Goal: Task Accomplishment & Management: Manage account settings

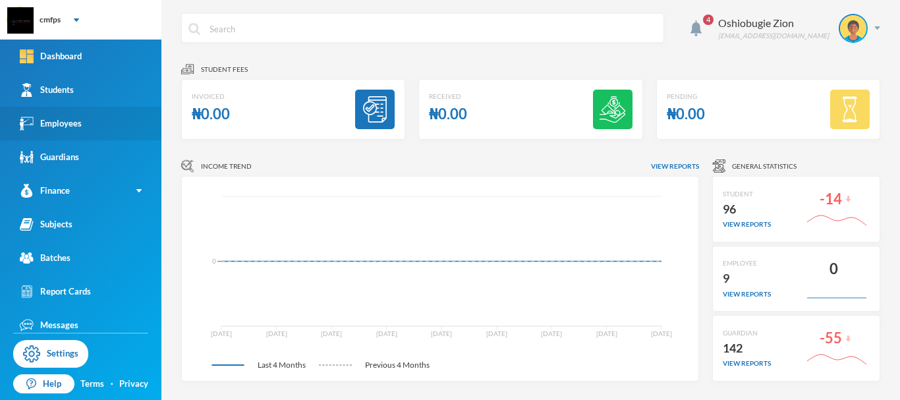
click at [76, 125] on div "Employees" at bounding box center [51, 124] width 62 height 14
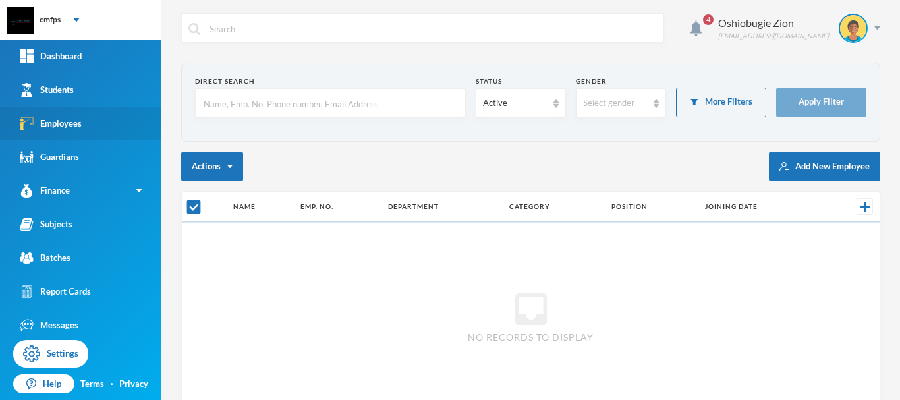
checkbox input "false"
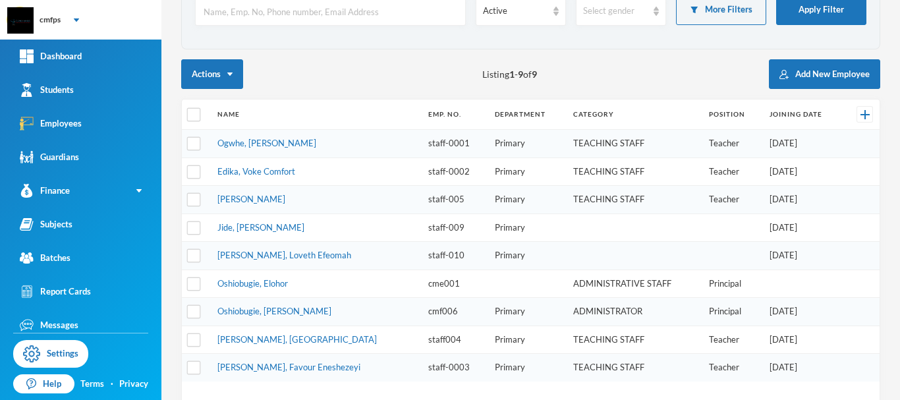
scroll to position [94, 0]
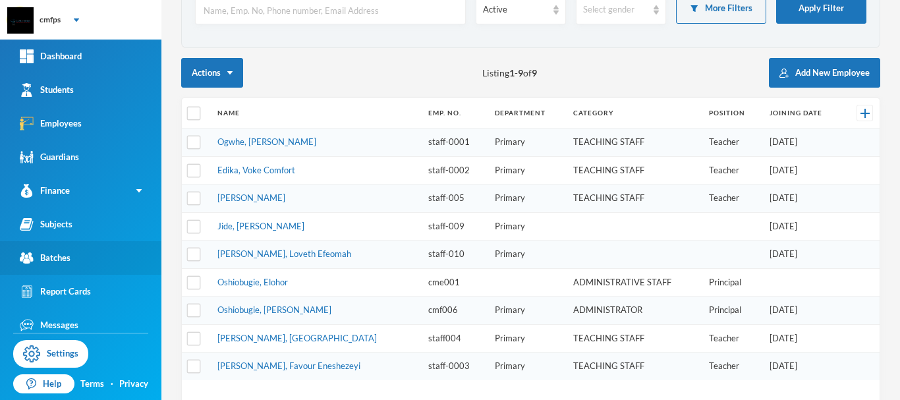
click at [105, 256] on link "Batches" at bounding box center [80, 258] width 161 height 34
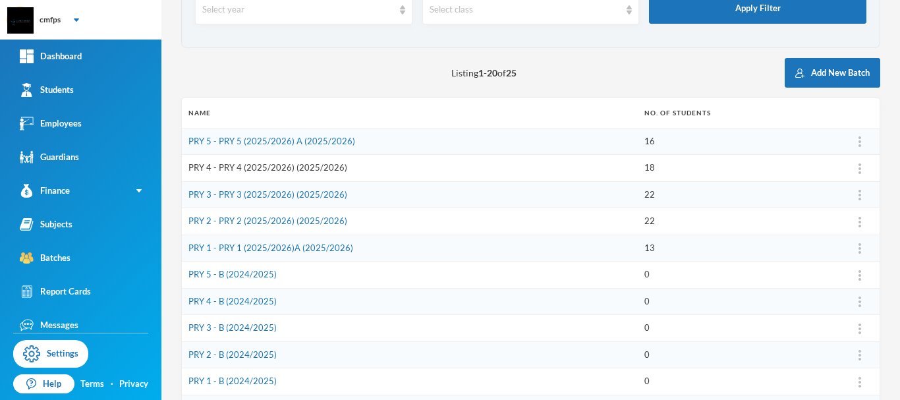
click at [315, 165] on link "PRY 4 - PRY 4 (2025/2026) (2025/2026)" at bounding box center [267, 167] width 159 height 11
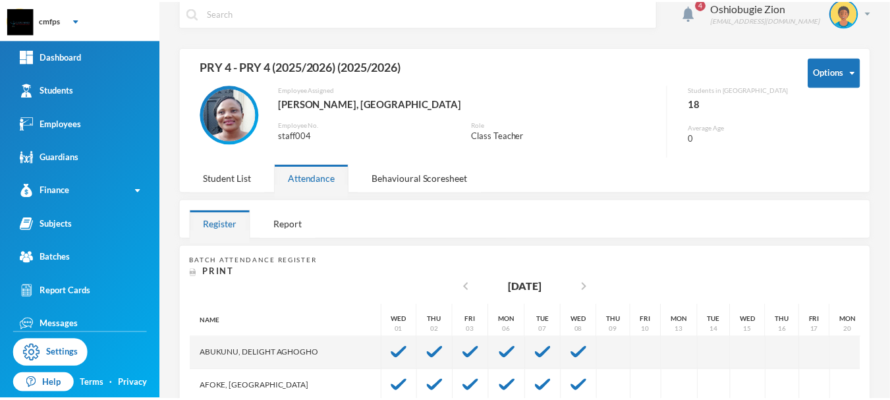
scroll to position [12, 0]
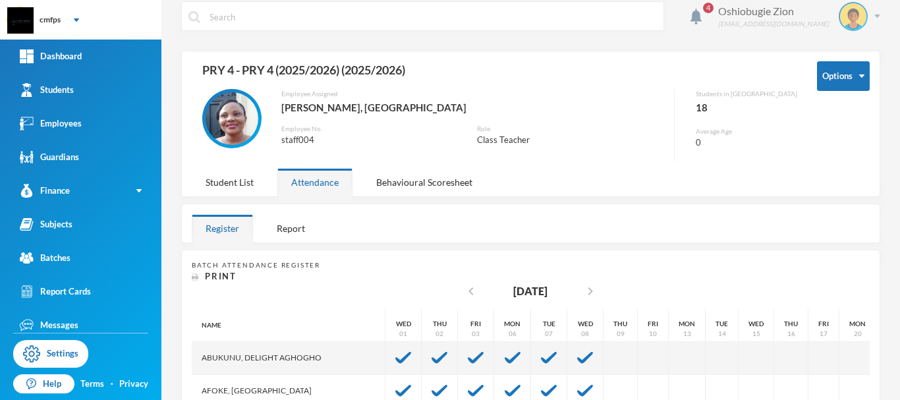
click at [874, 16] on img at bounding box center [877, 15] width 6 height 3
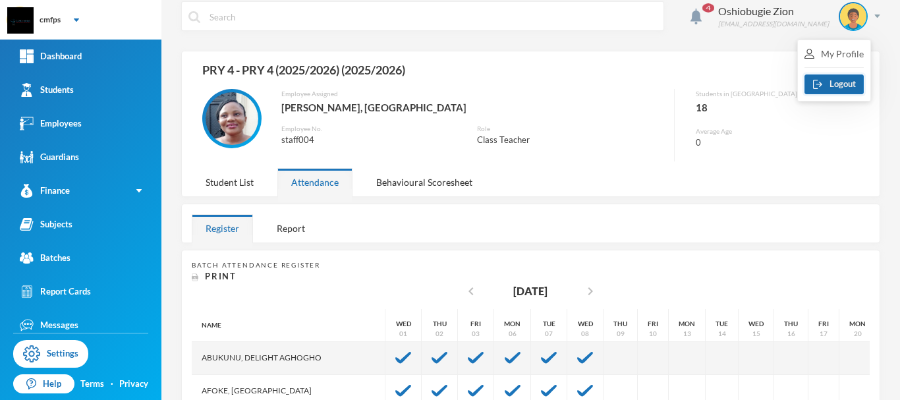
click at [839, 84] on button "Logout" at bounding box center [834, 84] width 59 height 20
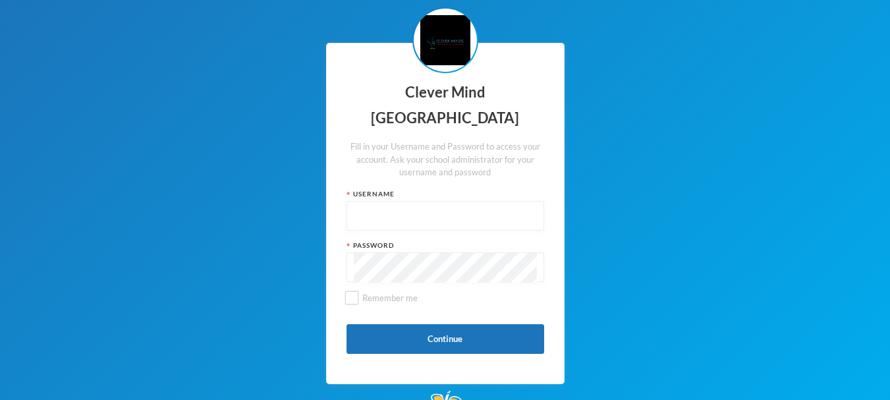
type input "admin"
click at [412, 208] on input "admin" at bounding box center [445, 217] width 183 height 30
type input "a"
paste input "staff004"
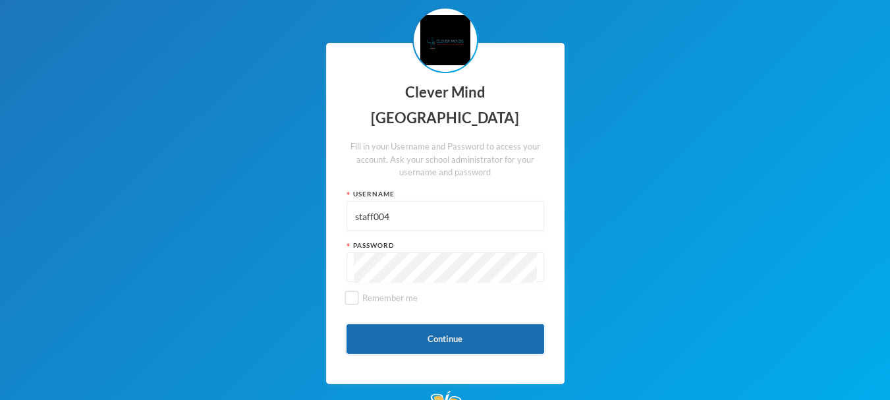
click at [395, 341] on button "Continue" at bounding box center [446, 339] width 198 height 30
click at [371, 333] on button "Continue" at bounding box center [446, 339] width 198 height 30
click at [399, 215] on input "staff004" at bounding box center [445, 217] width 183 height 30
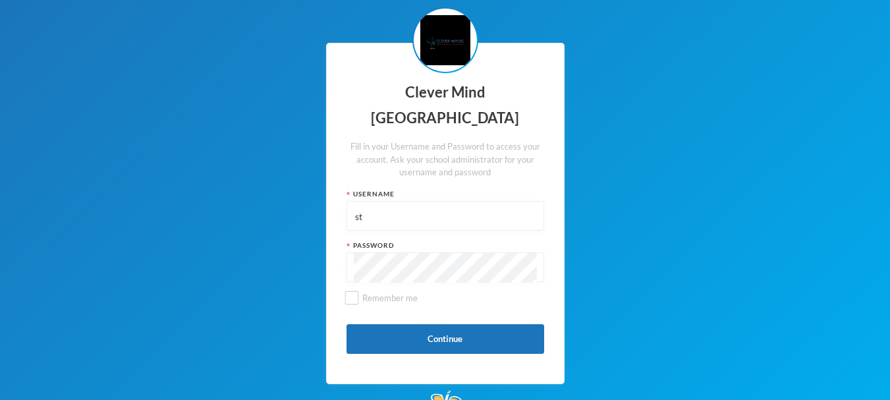
type input "s"
paste input "staff-0001"
type input "staff-0001"
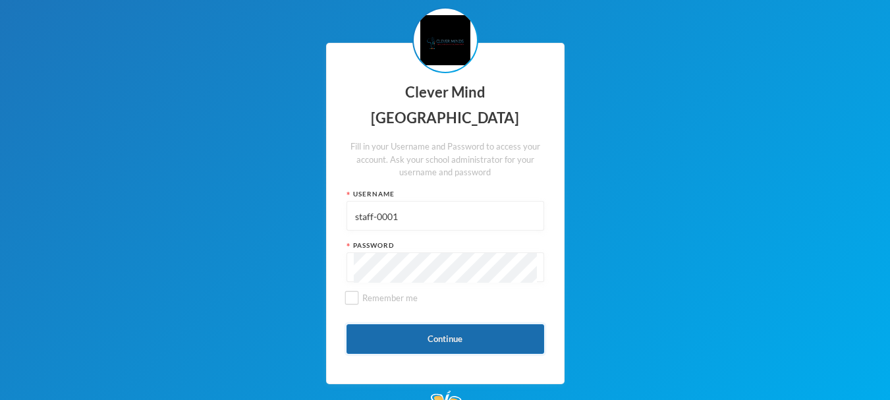
click at [391, 333] on button "Continue" at bounding box center [446, 339] width 198 height 30
click at [391, 341] on button "Continue" at bounding box center [446, 339] width 198 height 30
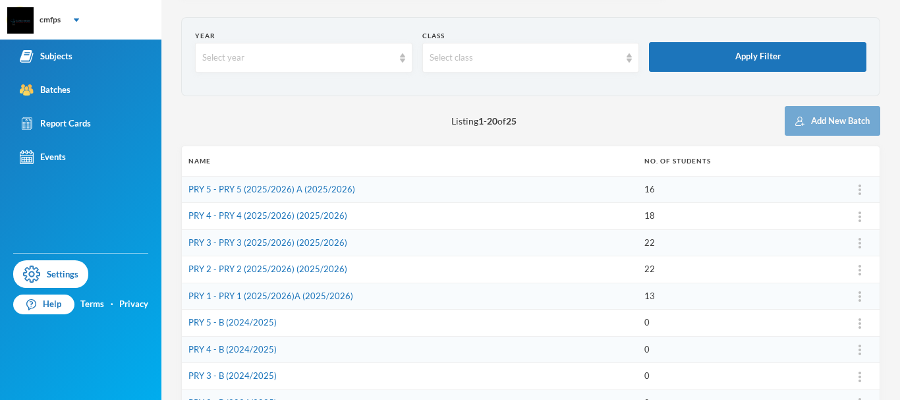
scroll to position [56, 0]
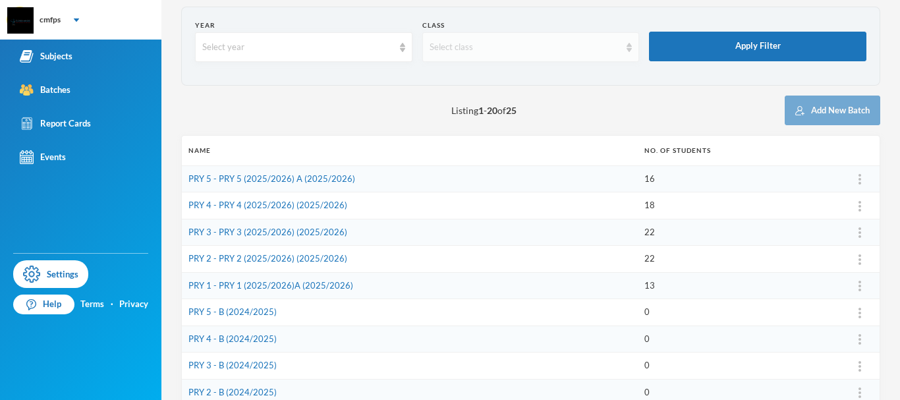
click at [600, 56] on div "Select class" at bounding box center [530, 47] width 217 height 30
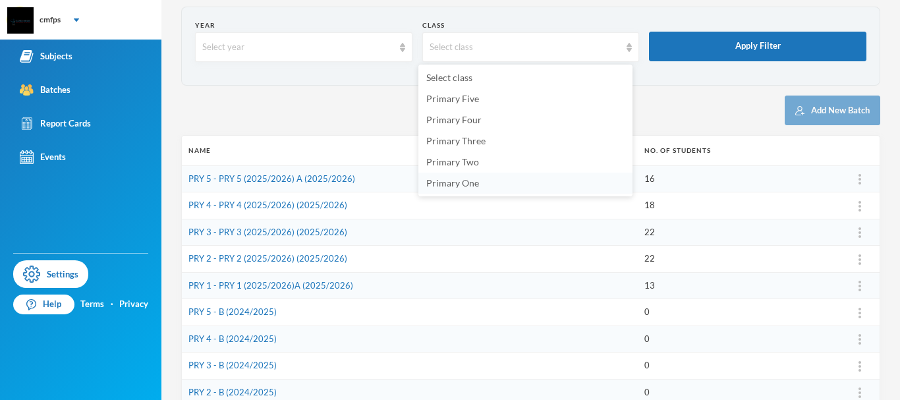
click at [533, 184] on li "Primary One" at bounding box center [525, 183] width 214 height 21
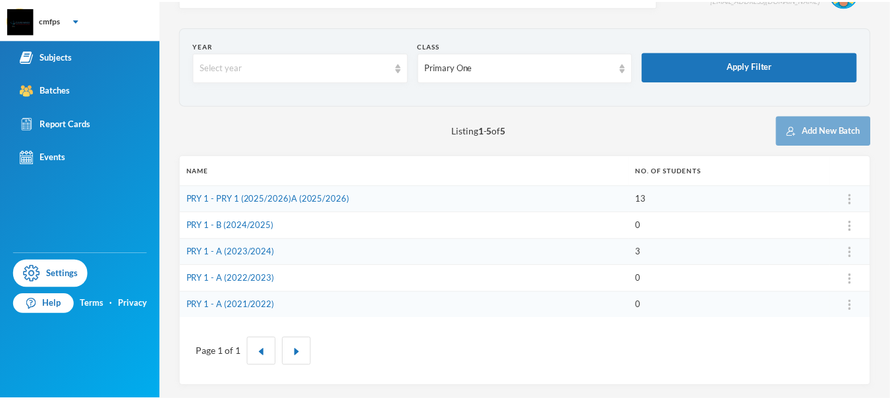
scroll to position [0, 0]
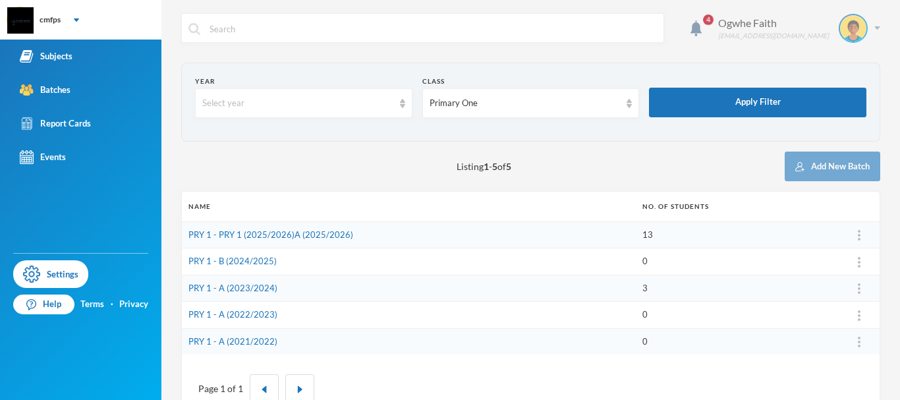
click at [864, 27] on div "Ogwhe Faith ogehese99@gmail.com" at bounding box center [794, 28] width 172 height 29
click at [845, 97] on button "Logout" at bounding box center [834, 96] width 59 height 20
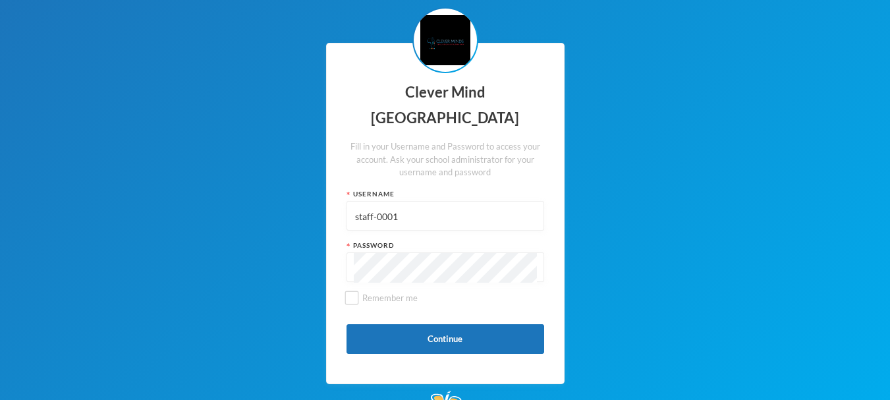
click at [407, 215] on input "staff-0001" at bounding box center [445, 217] width 183 height 30
type input "s"
paste input "staff-0002"
type input "staff-0002"
click at [387, 347] on button "Continue" at bounding box center [446, 339] width 198 height 30
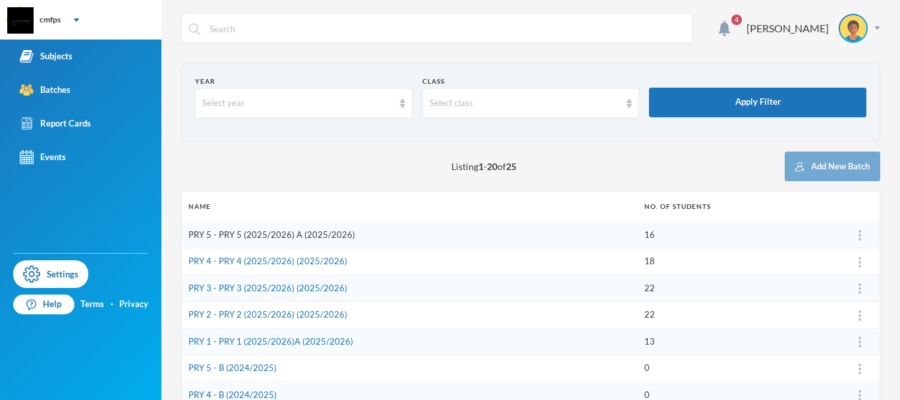
click at [333, 236] on link "PRY 5 - PRY 5 (2025/2026) A (2025/2026)" at bounding box center [271, 234] width 167 height 11
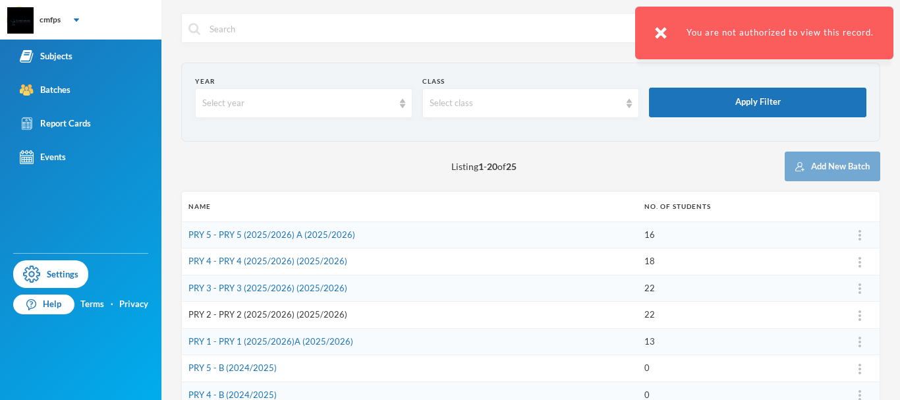
click at [276, 315] on link "PRY 2 - PRY 2 (2025/2026) (2025/2026)" at bounding box center [267, 314] width 159 height 11
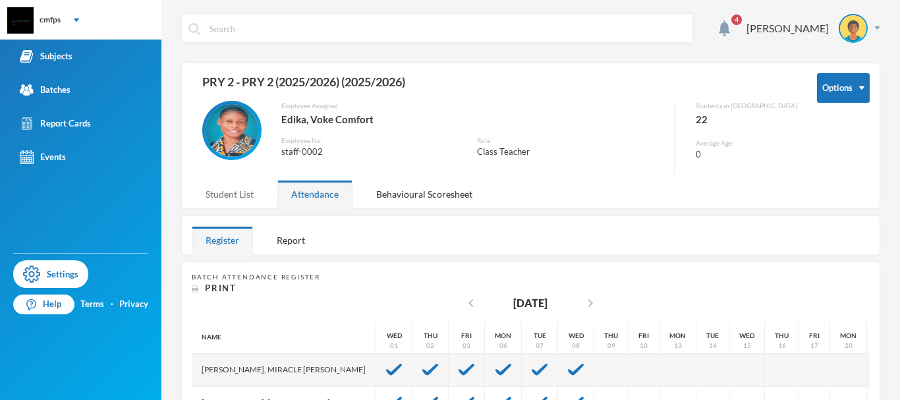
click at [233, 201] on div "Student List" at bounding box center [230, 194] width 76 height 28
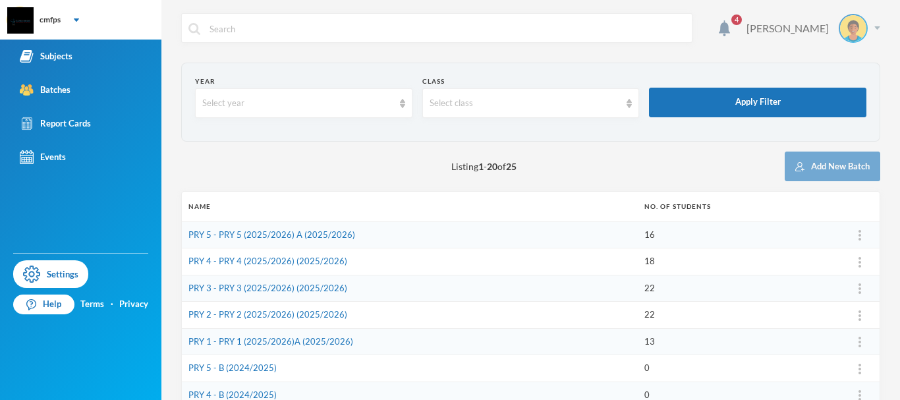
click at [874, 28] on img at bounding box center [877, 27] width 6 height 3
click at [851, 93] on button "Logout" at bounding box center [834, 96] width 59 height 20
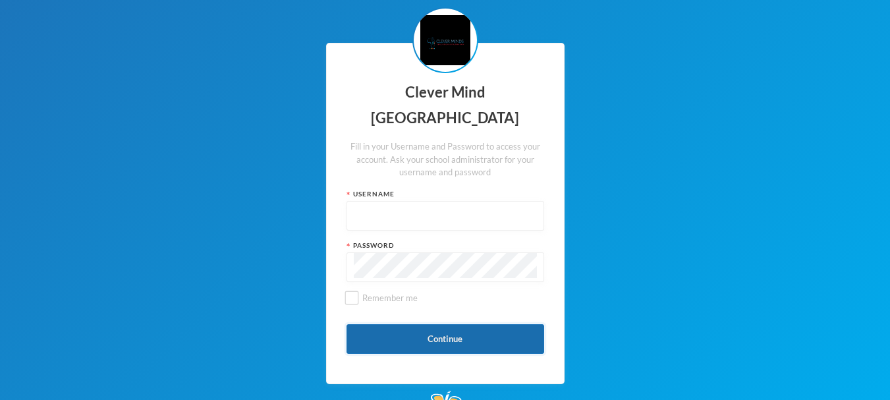
type input "admin"
click at [441, 335] on button "Continue" at bounding box center [446, 339] width 198 height 30
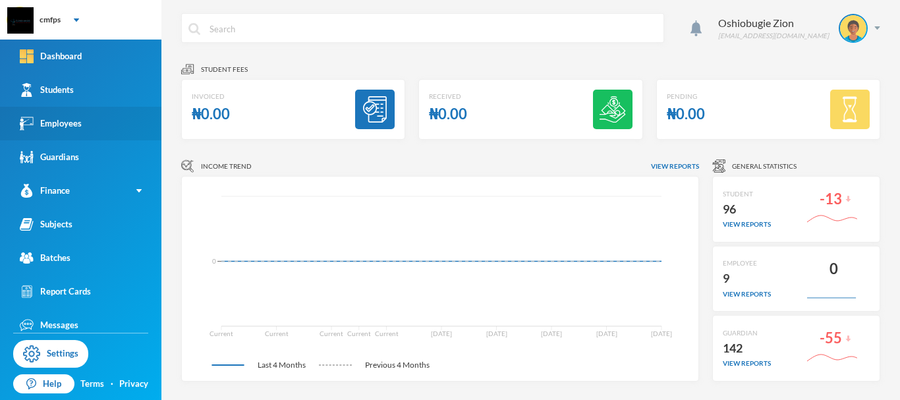
click at [113, 126] on link "Employees" at bounding box center [80, 124] width 161 height 34
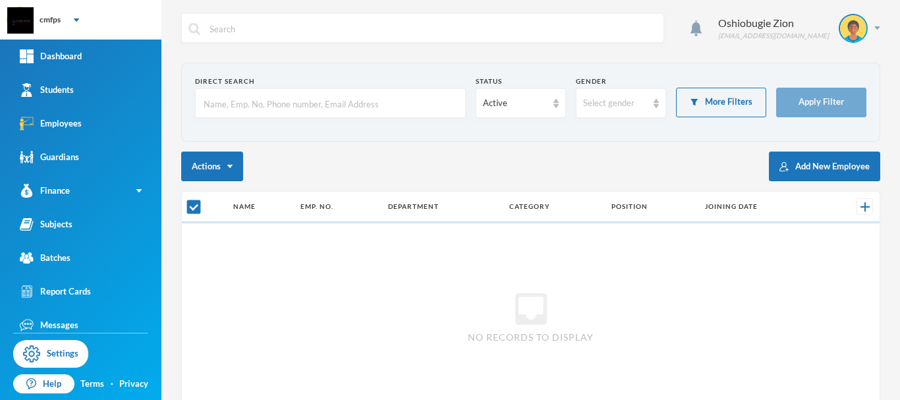
checkbox input "false"
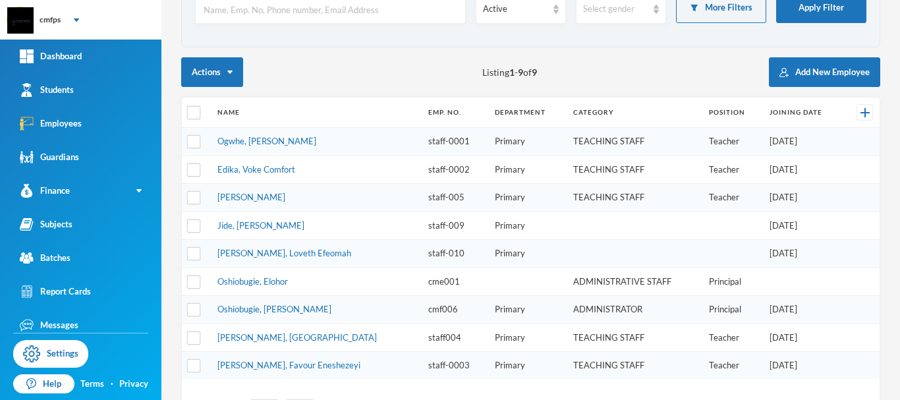
scroll to position [96, 0]
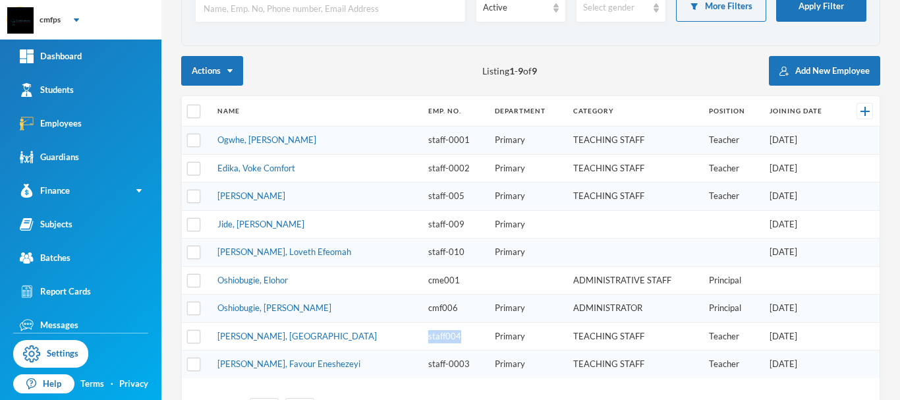
drag, startPoint x: 420, startPoint y: 337, endPoint x: 383, endPoint y: 336, distance: 36.9
click at [422, 336] on td "staff004" at bounding box center [455, 336] width 67 height 28
copy td "staff004"
drag, startPoint x: 426, startPoint y: 140, endPoint x: 383, endPoint y: 137, distance: 43.6
click at [422, 137] on td "staff-0001" at bounding box center [455, 141] width 67 height 28
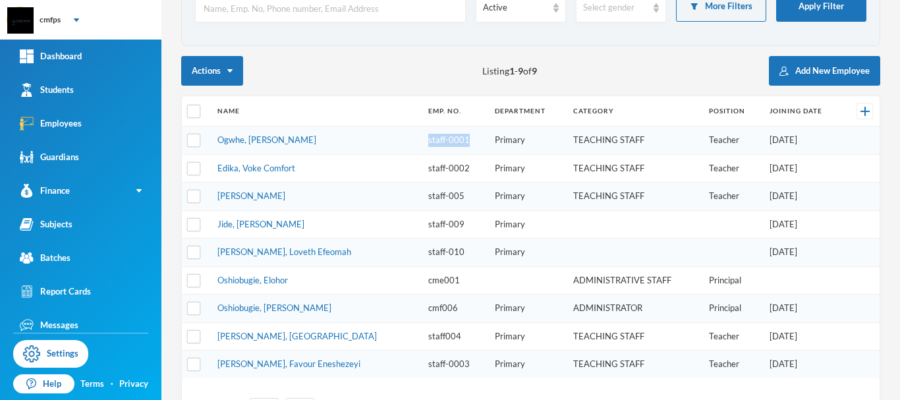
copy td "staff-0001"
drag, startPoint x: 422, startPoint y: 168, endPoint x: 384, endPoint y: 177, distance: 39.2
click at [422, 177] on td "staff-0002" at bounding box center [455, 168] width 67 height 28
copy td "staff-0002"
drag, startPoint x: 428, startPoint y: 136, endPoint x: 383, endPoint y: 142, distance: 45.3
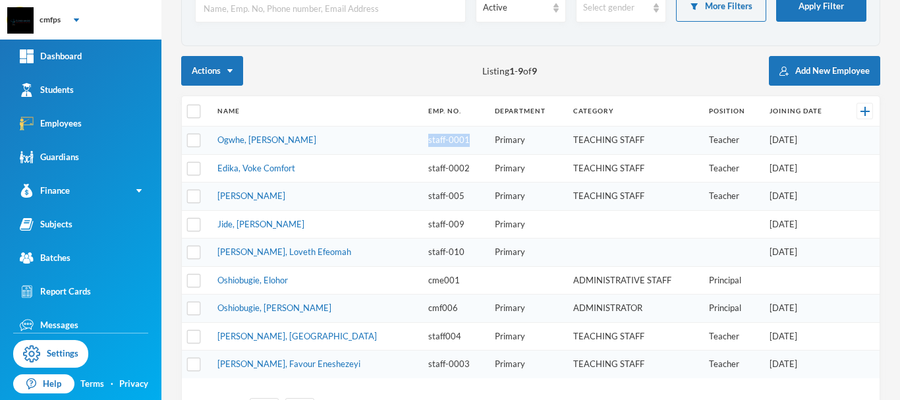
click at [422, 142] on td "staff-0001" at bounding box center [455, 141] width 67 height 28
copy td "staff-0001"
drag, startPoint x: 428, startPoint y: 167, endPoint x: 382, endPoint y: 172, distance: 46.4
click at [422, 172] on td "staff-0002" at bounding box center [455, 168] width 67 height 28
copy td "staff-0002"
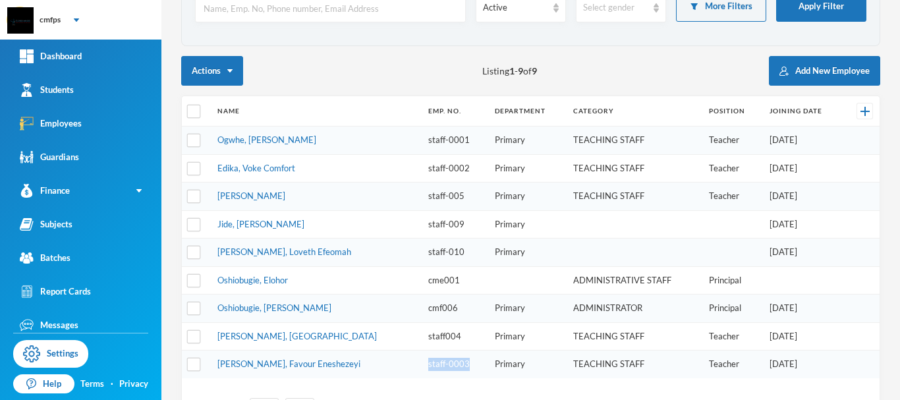
drag, startPoint x: 426, startPoint y: 364, endPoint x: 378, endPoint y: 370, distance: 48.5
click at [422, 370] on td "staff-0003" at bounding box center [455, 365] width 67 height 28
copy td "staff-0003"
drag, startPoint x: 416, startPoint y: 336, endPoint x: 380, endPoint y: 335, distance: 36.3
click at [422, 335] on td "staff004" at bounding box center [455, 336] width 67 height 28
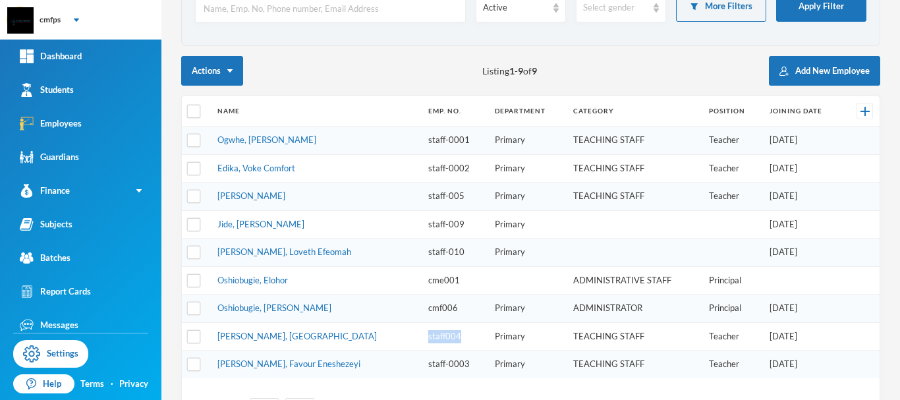
copy td "staff004"
drag, startPoint x: 421, startPoint y: 192, endPoint x: 382, endPoint y: 202, distance: 40.1
click at [422, 202] on td "staff-005" at bounding box center [455, 197] width 67 height 28
copy td "staff-005"
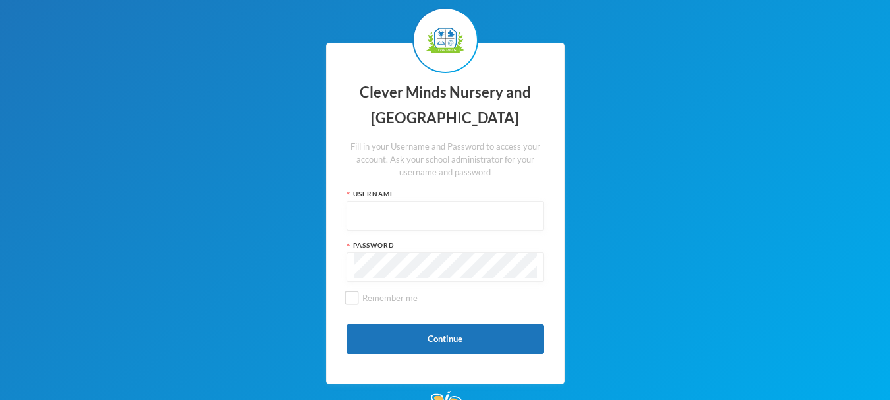
type input "admin"
click at [128, 115] on div "Clever Minds Nursery and Primary School Fill in your Username and Password to a…" at bounding box center [445, 213] width 890 height 427
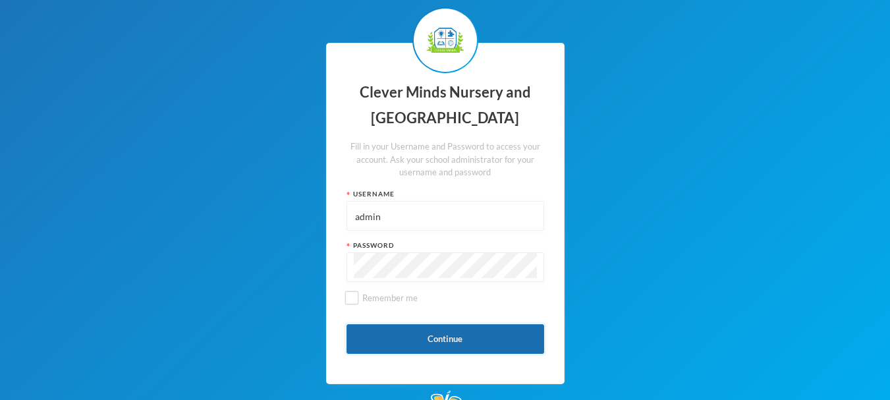
click at [424, 342] on button "Continue" at bounding box center [446, 339] width 198 height 30
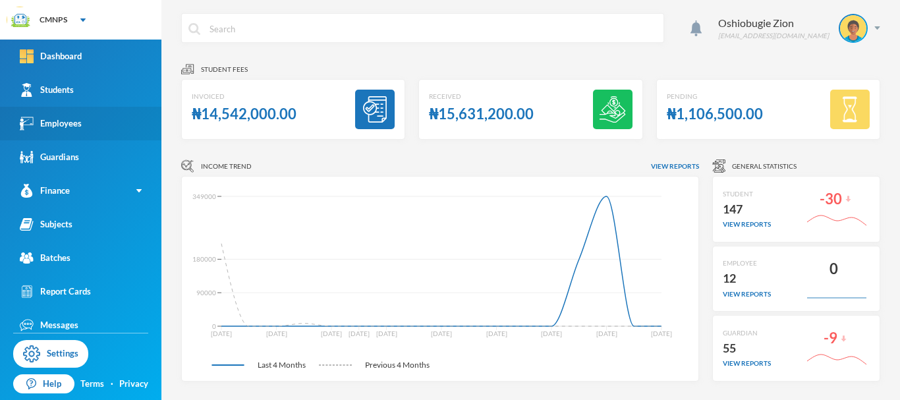
click at [101, 123] on link "Employees" at bounding box center [80, 124] width 161 height 34
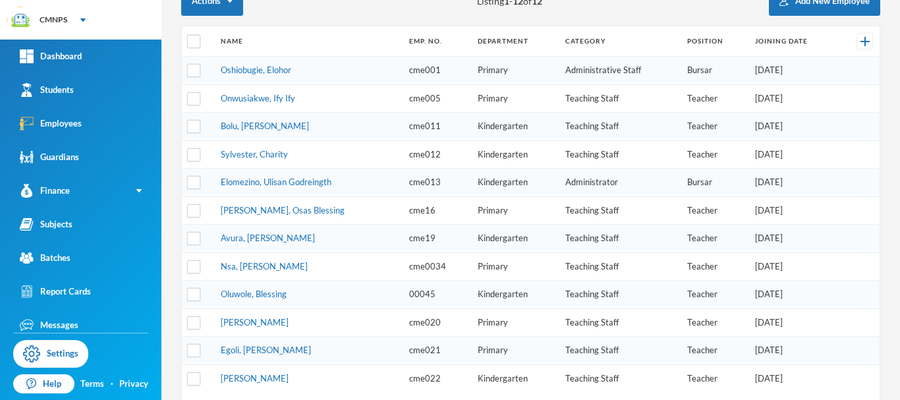
scroll to position [165, 0]
drag, startPoint x: 434, startPoint y: 268, endPoint x: 391, endPoint y: 266, distance: 42.2
click at [403, 266] on td "cme0034" at bounding box center [437, 266] width 69 height 28
copy td "cme0034"
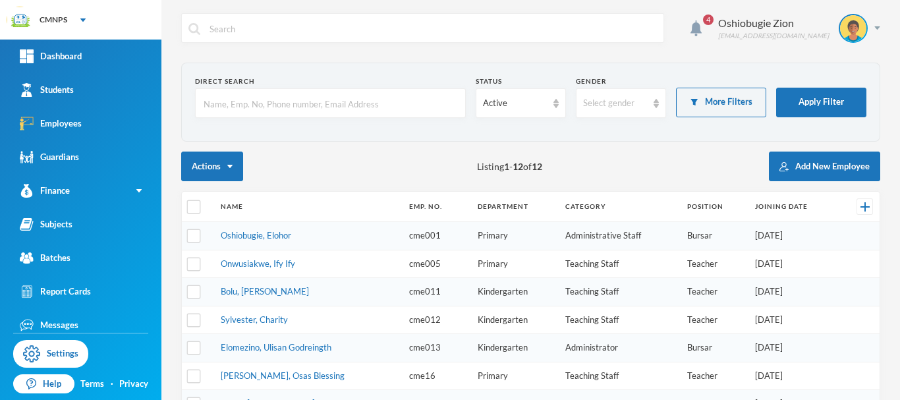
scroll to position [1, 0]
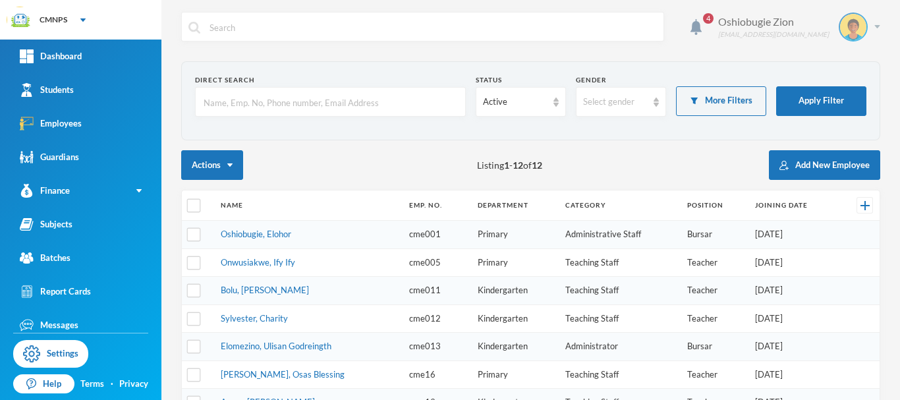
click at [870, 22] on div "Oshiobugie Zion [EMAIL_ADDRESS][DOMAIN_NAME]" at bounding box center [794, 27] width 172 height 29
click at [846, 92] on button "Logout" at bounding box center [834, 95] width 59 height 20
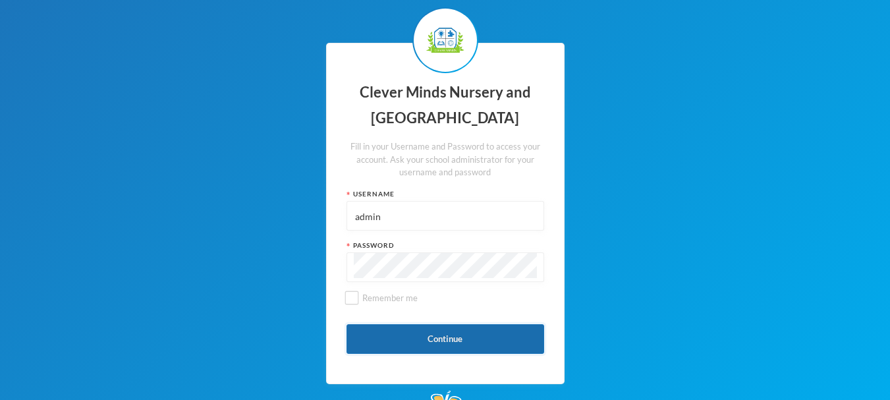
click at [468, 345] on button "Continue" at bounding box center [446, 339] width 198 height 30
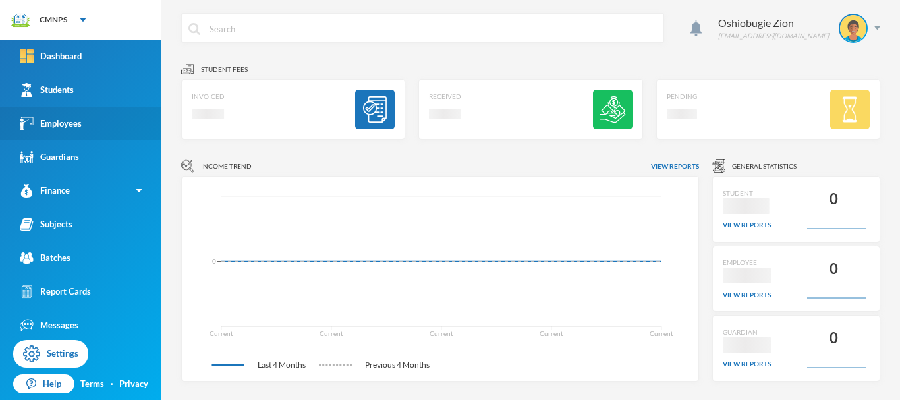
click at [113, 128] on link "Employees" at bounding box center [80, 124] width 161 height 34
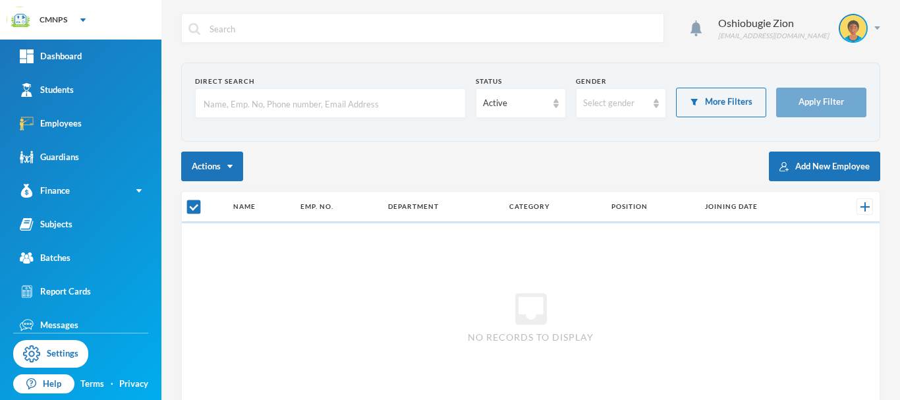
checkbox input "false"
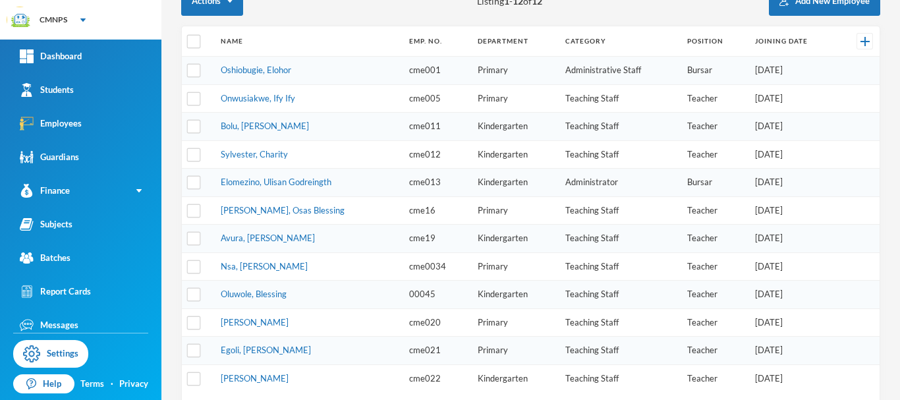
scroll to position [188, 0]
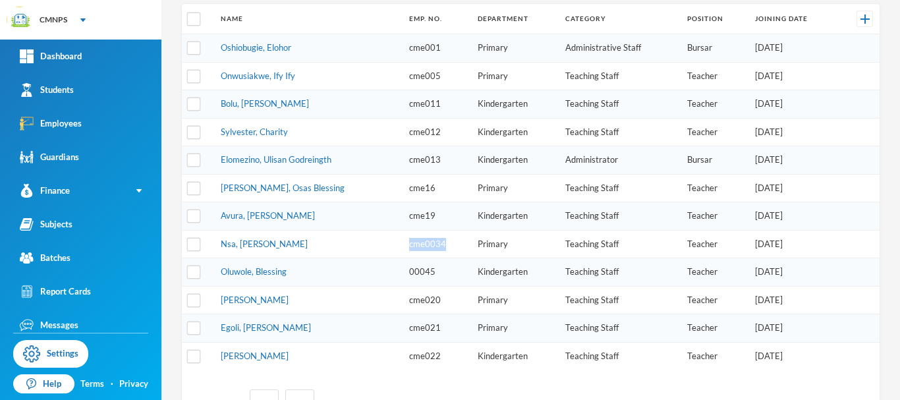
drag, startPoint x: 436, startPoint y: 244, endPoint x: 389, endPoint y: 247, distance: 46.2
click at [403, 247] on td "cme0034" at bounding box center [437, 244] width 69 height 28
copy td "cme0034"
drag, startPoint x: 424, startPoint y: 187, endPoint x: 384, endPoint y: 190, distance: 39.6
click at [384, 190] on tr "Muruako, Osas Blessing cme16 Primary Teaching Staff Teacher 04/01/2021" at bounding box center [531, 188] width 698 height 28
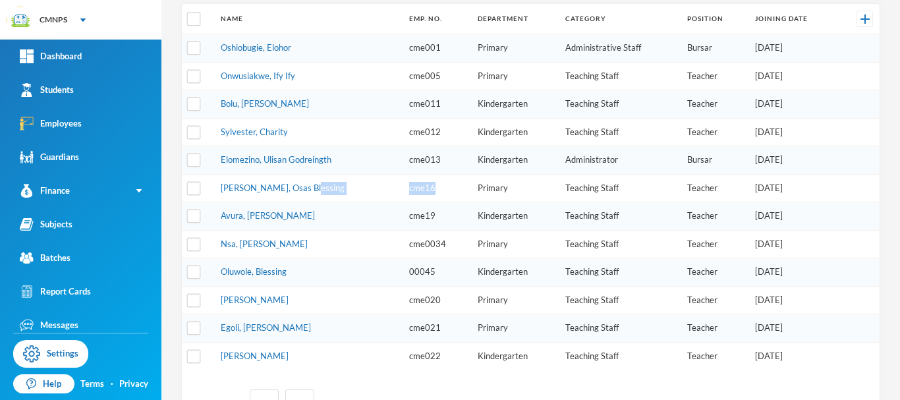
copy tr "cme16"
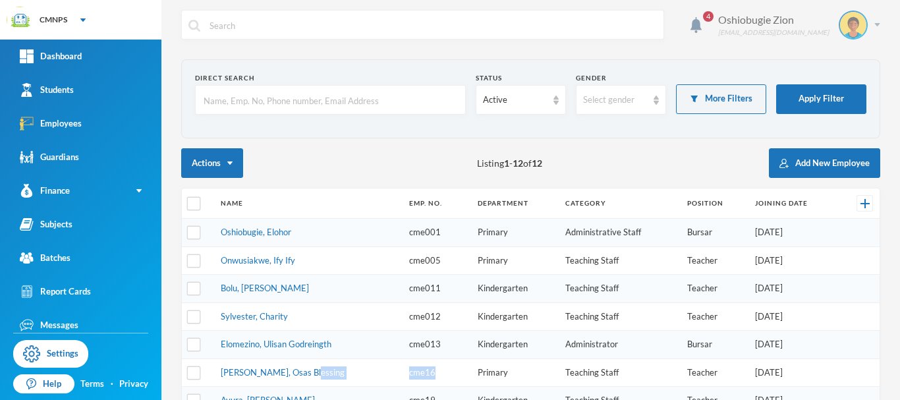
scroll to position [5, 0]
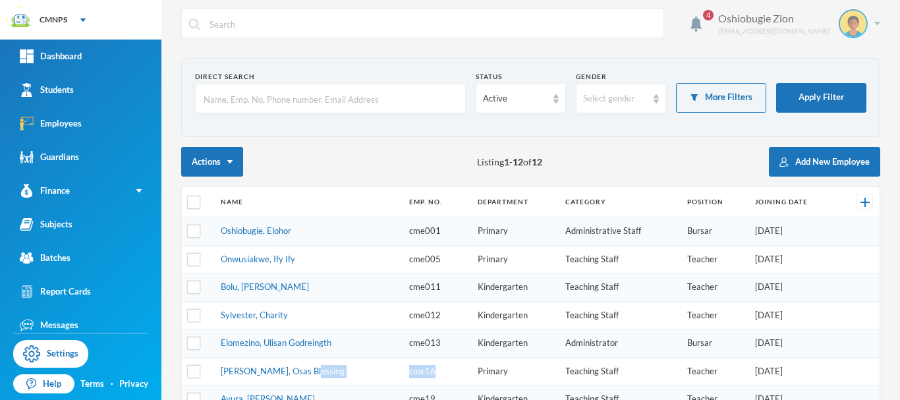
click at [868, 26] on div "Oshiobugie Zion believeinzion@gmail.com" at bounding box center [794, 23] width 172 height 29
click at [834, 90] on button "Logout" at bounding box center [834, 92] width 59 height 20
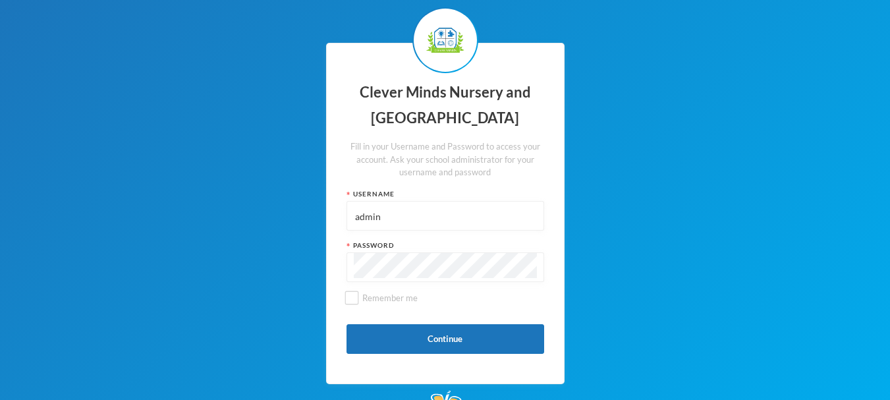
click at [474, 221] on input "admin" at bounding box center [445, 217] width 183 height 30
type input "a"
paste input "cme16"
type input "cme16"
click at [385, 334] on button "Continue" at bounding box center [446, 339] width 198 height 30
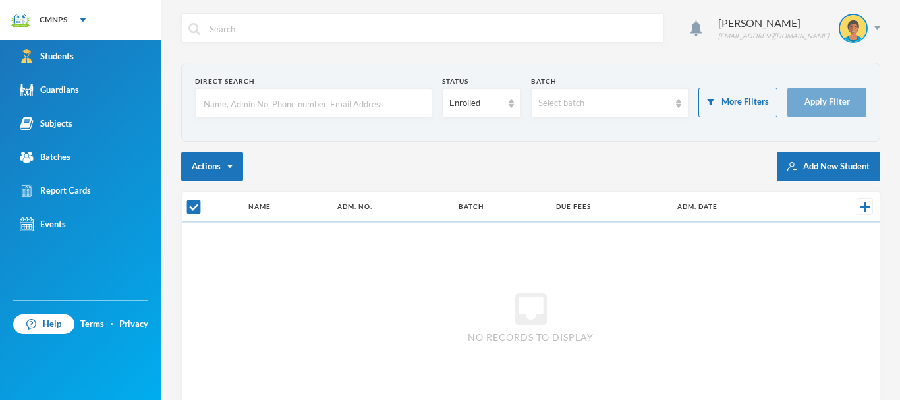
checkbox input "false"
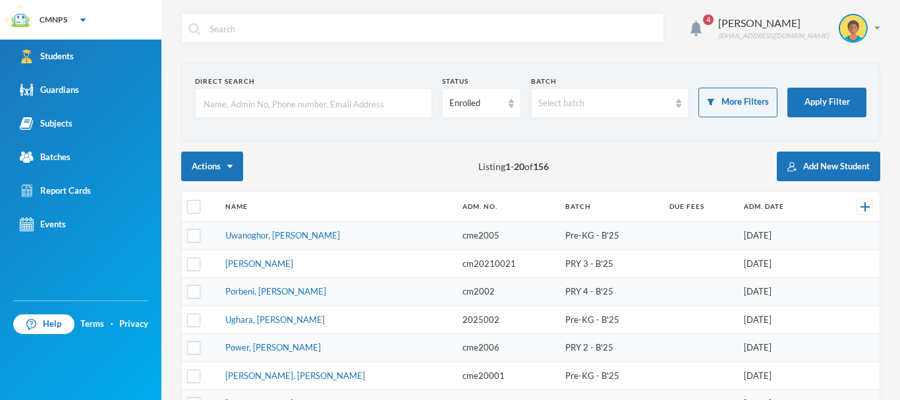
click at [525, 47] on div "4 Muruako Osas blessingmurako@gmail.com" at bounding box center [530, 37] width 699 height 49
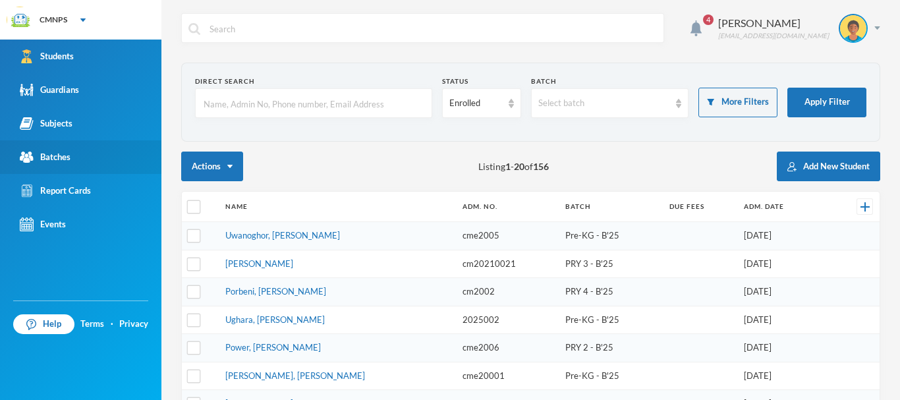
click at [97, 167] on link "Batches" at bounding box center [80, 157] width 161 height 34
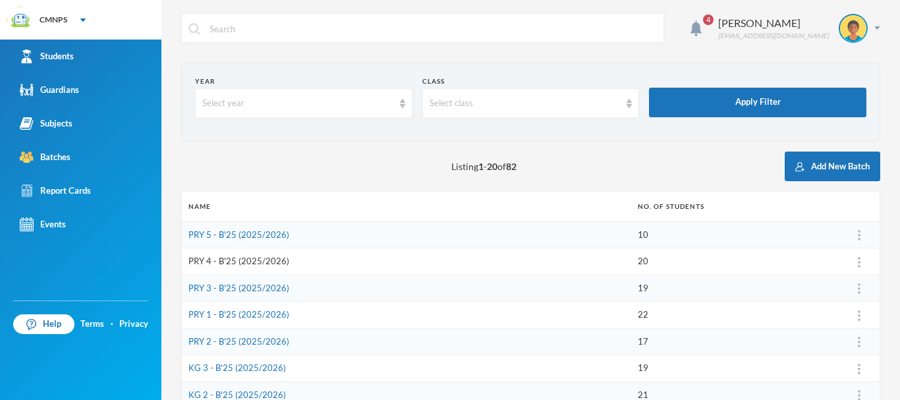
click at [270, 262] on link "PRY 4 - B'25 (2025/2026)" at bounding box center [238, 261] width 101 height 11
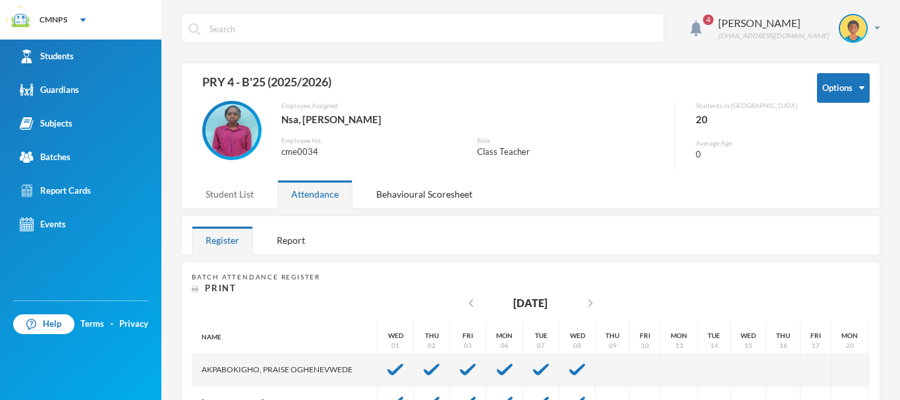
click at [239, 194] on div "Student List" at bounding box center [230, 194] width 76 height 28
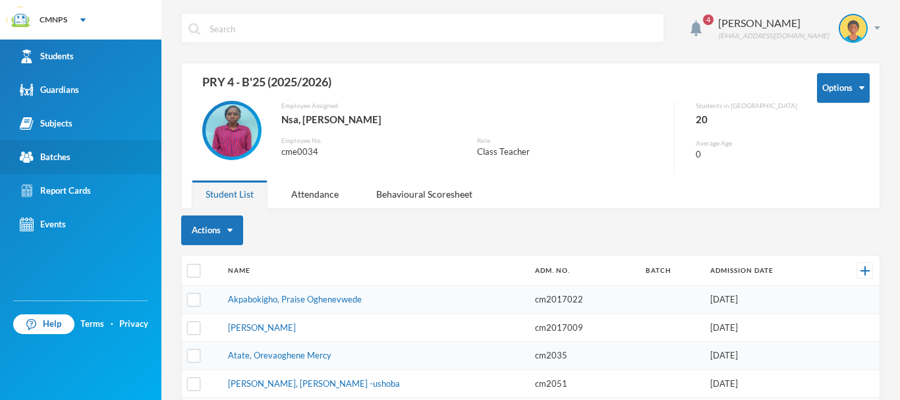
click at [123, 157] on link "Batches" at bounding box center [80, 157] width 161 height 34
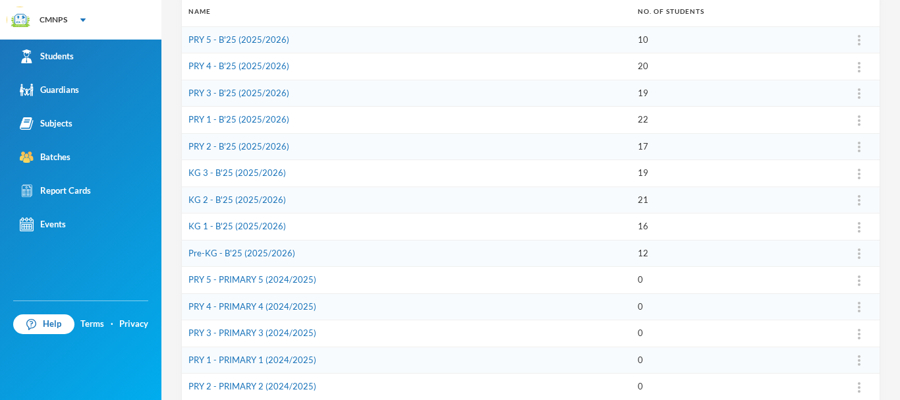
scroll to position [204, 0]
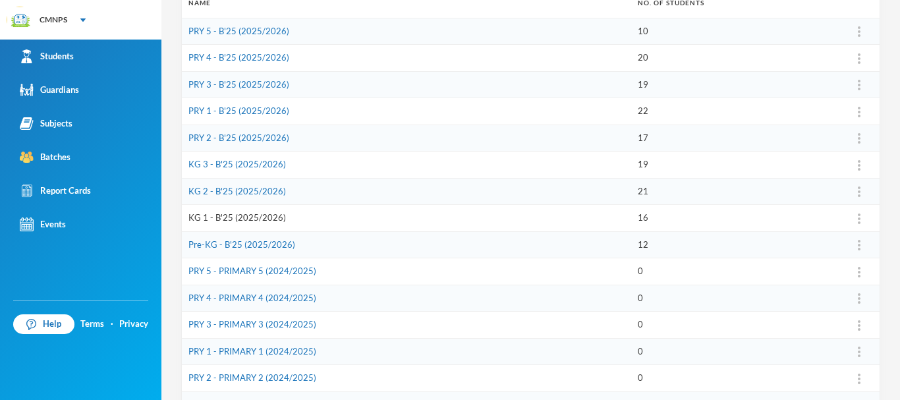
click at [267, 220] on link "KG 1 - B'25 (2025/2026)" at bounding box center [237, 217] width 98 height 11
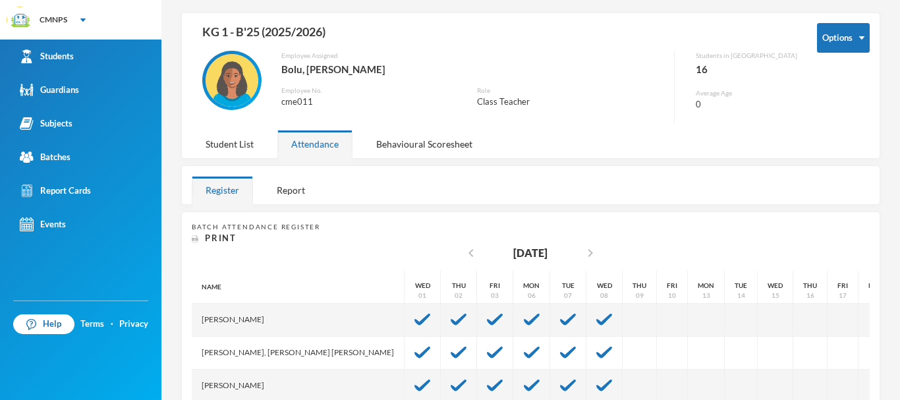
scroll to position [24, 0]
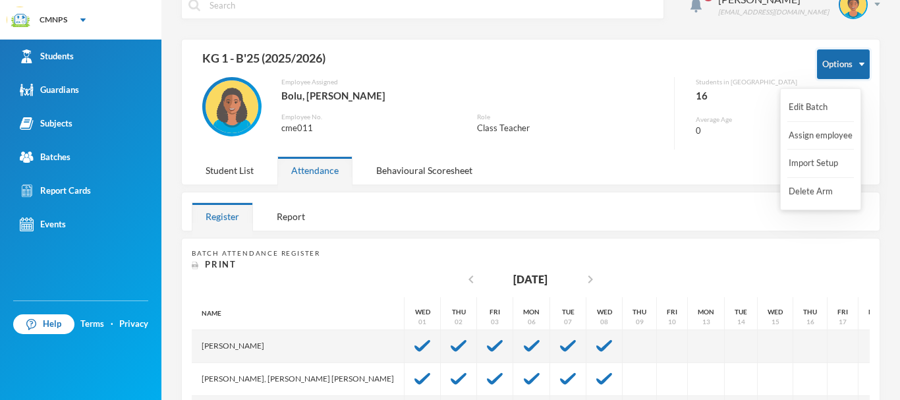
click at [839, 59] on button "Options" at bounding box center [843, 64] width 53 height 30
click at [874, 3] on img at bounding box center [877, 4] width 6 height 3
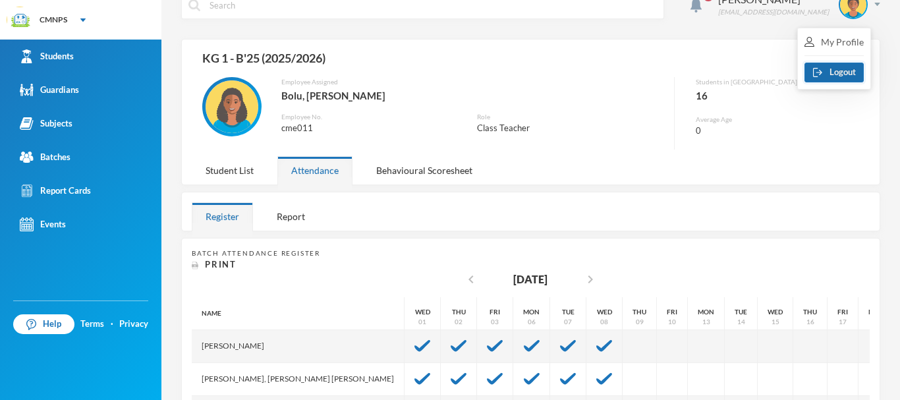
click at [843, 74] on button "Logout" at bounding box center [834, 73] width 59 height 20
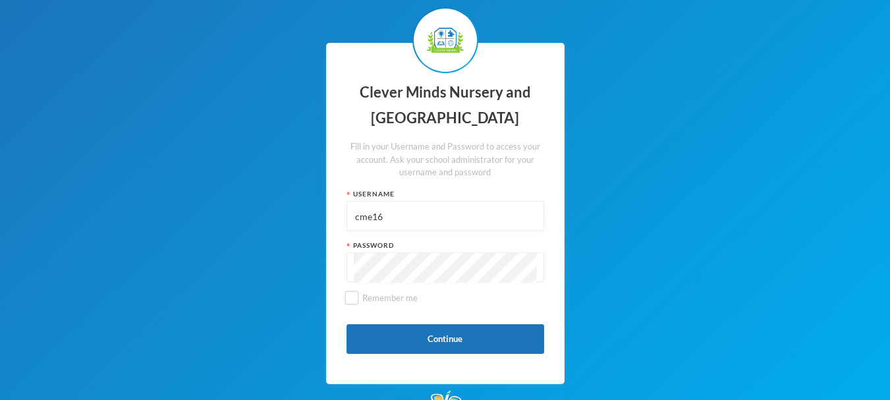
click at [369, 215] on input "cme16" at bounding box center [445, 217] width 183 height 30
type input "cme16"
click at [383, 344] on button "Continue" at bounding box center [446, 339] width 198 height 30
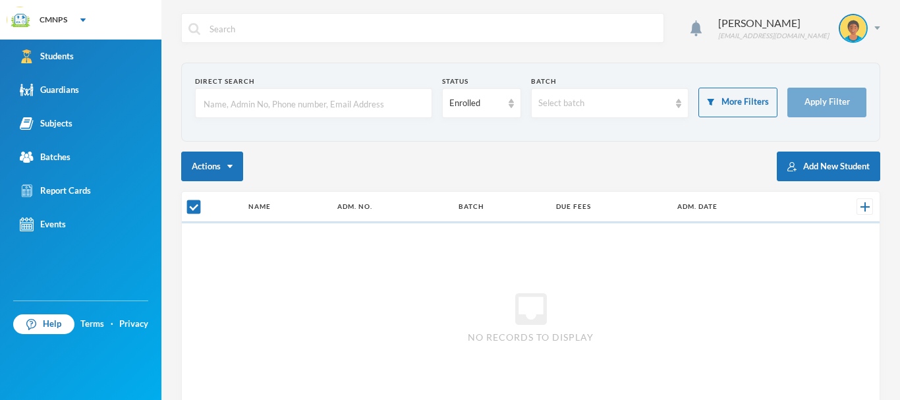
checkbox input "false"
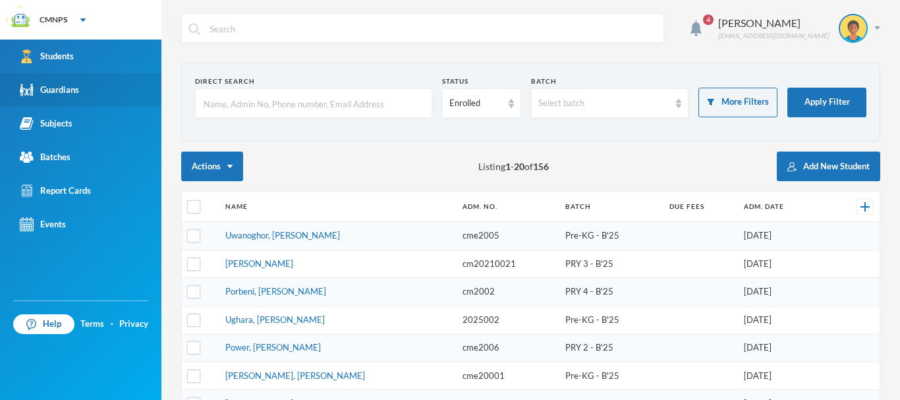
click at [111, 88] on link "Guardians" at bounding box center [80, 90] width 161 height 34
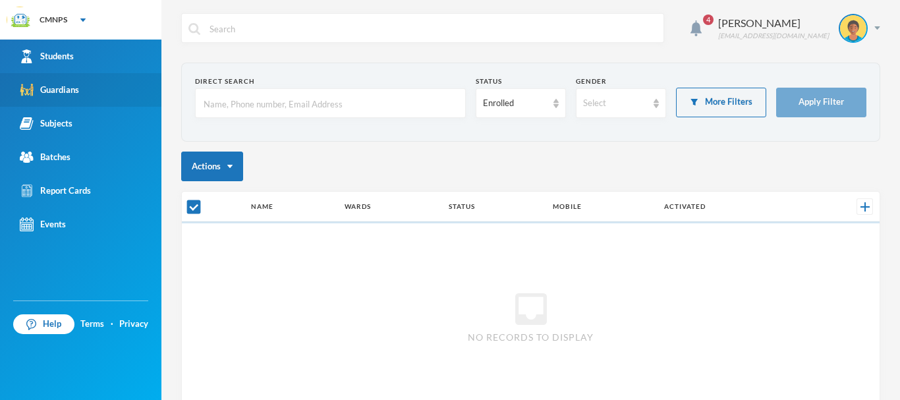
checkbox input "false"
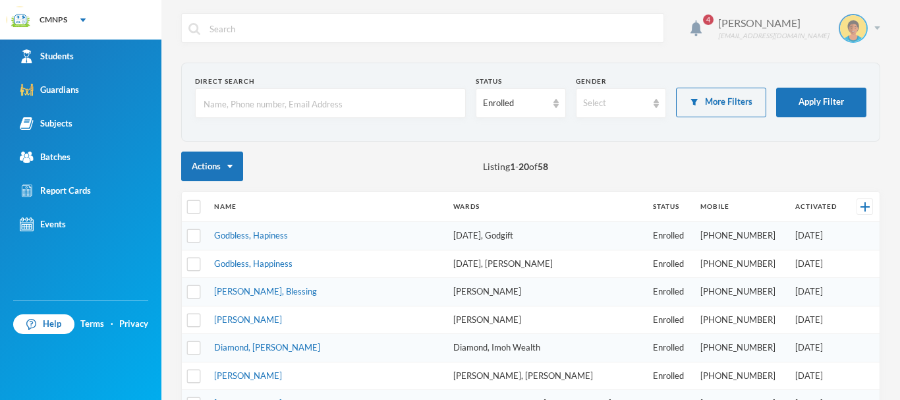
click at [864, 30] on div "Muruako Osas blessingmurako@gmail.com" at bounding box center [794, 28] width 172 height 29
click at [851, 96] on button "Logout" at bounding box center [834, 96] width 59 height 20
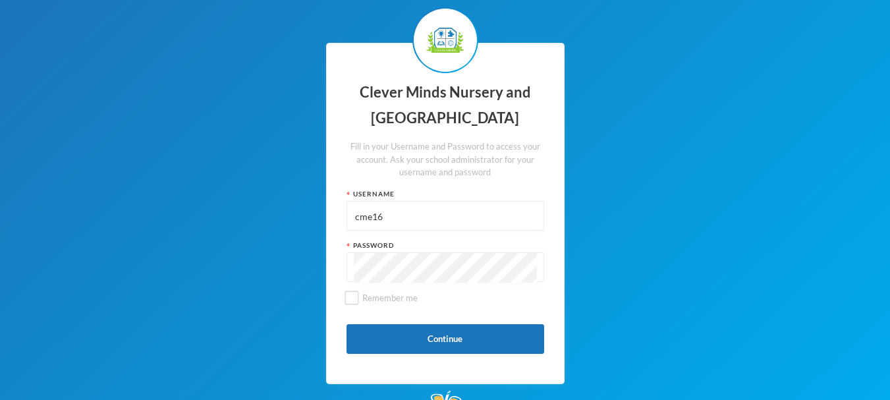
click at [424, 213] on input "cme16" at bounding box center [445, 217] width 183 height 30
type input "c"
paste input "cme005"
type input "cme005"
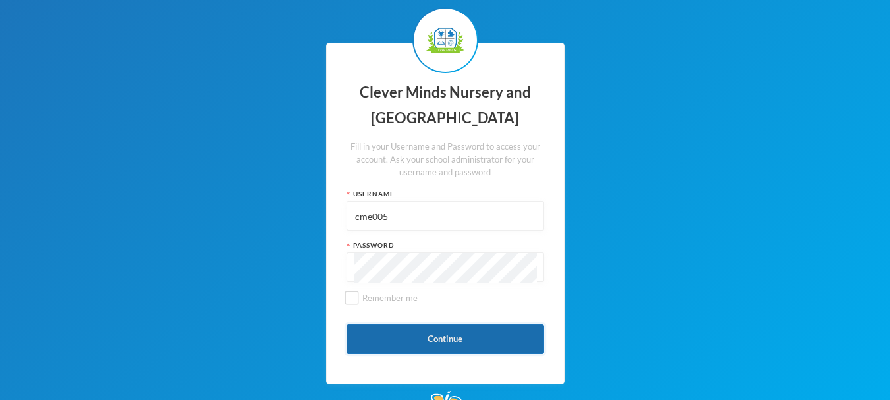
click at [372, 340] on button "Continue" at bounding box center [446, 339] width 198 height 30
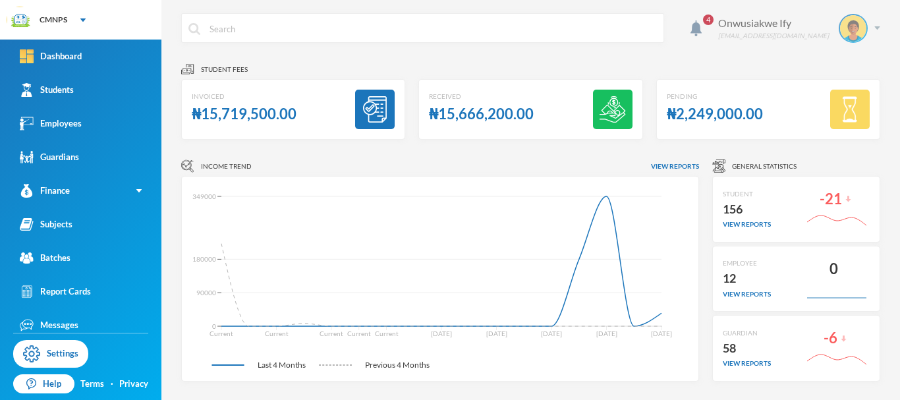
click at [874, 29] on img at bounding box center [877, 27] width 6 height 3
click at [840, 100] on button "Logout" at bounding box center [834, 96] width 59 height 20
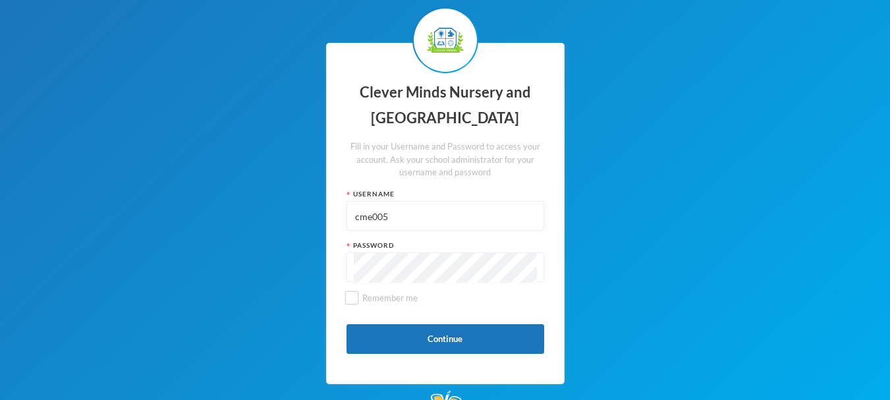
click at [390, 219] on input "cme005" at bounding box center [445, 217] width 183 height 30
type input "c"
paste input "cme011"
type input "cme011"
click at [374, 339] on button "Continue" at bounding box center [446, 339] width 198 height 30
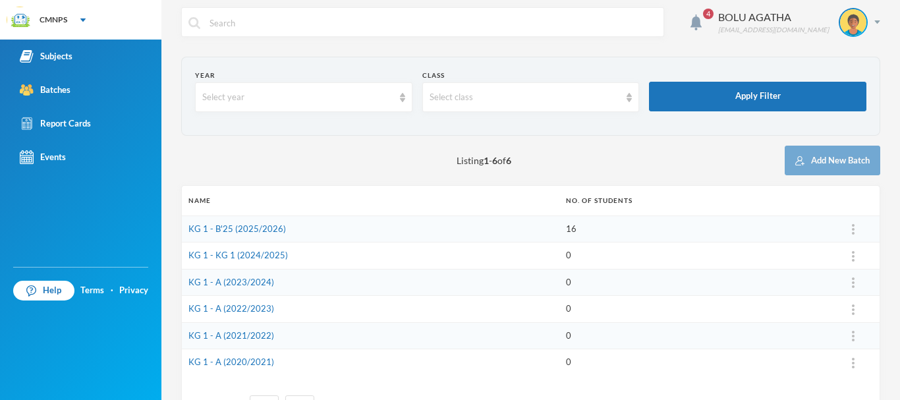
scroll to position [1, 0]
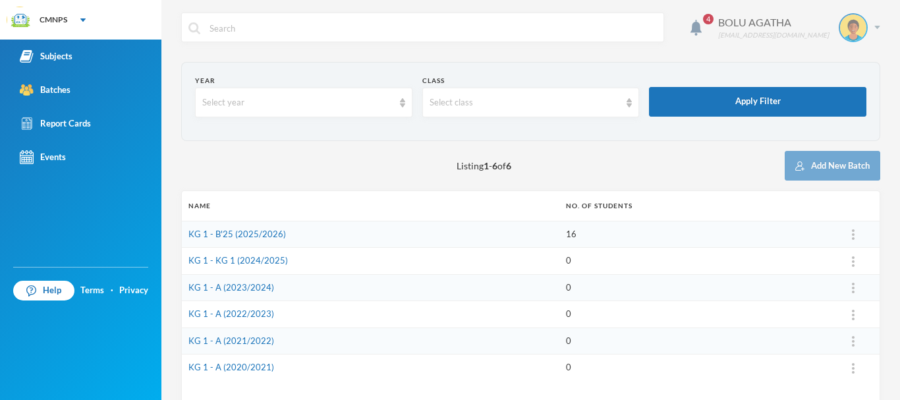
click at [874, 28] on img at bounding box center [877, 27] width 6 height 3
click at [836, 96] on button "Logout" at bounding box center [834, 96] width 59 height 20
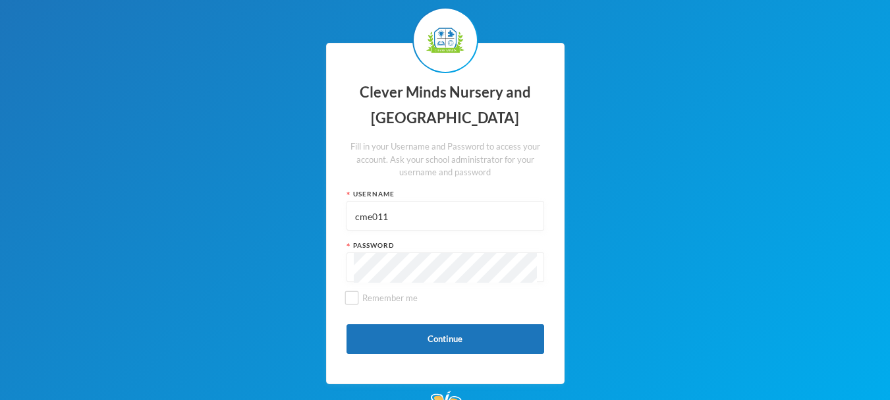
click at [406, 215] on input "cme011" at bounding box center [445, 217] width 183 height 30
type input "c"
paste input "cme005"
type input "cme005"
click at [388, 334] on button "Continue" at bounding box center [446, 339] width 198 height 30
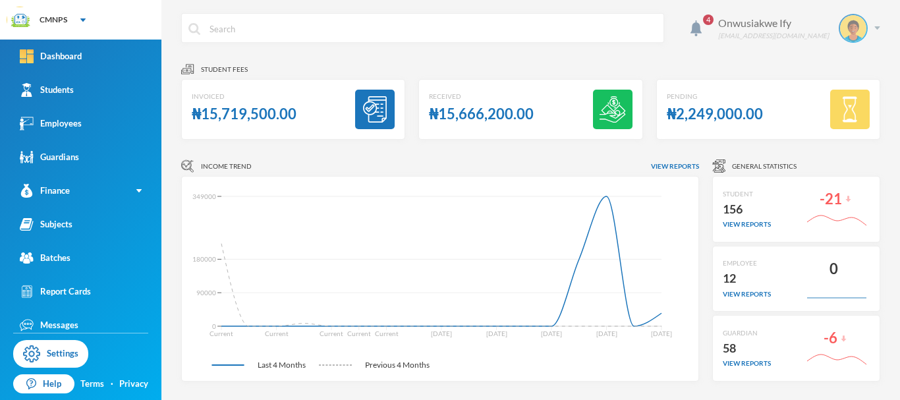
click at [874, 27] on img at bounding box center [877, 27] width 6 height 3
click at [847, 97] on button "Logout" at bounding box center [834, 96] width 59 height 20
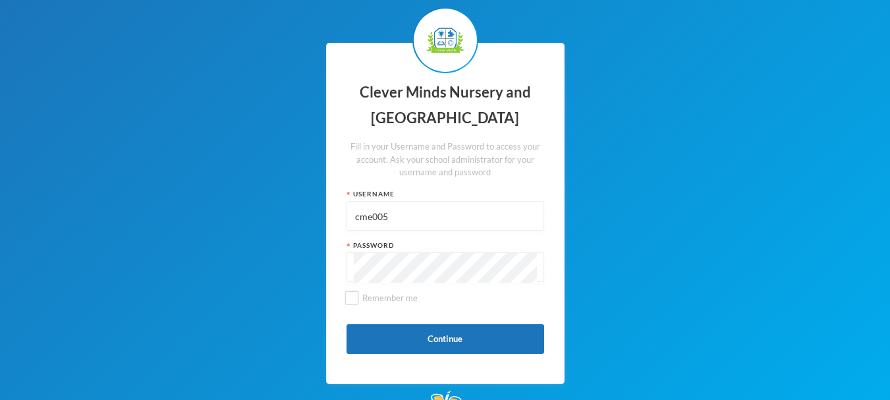
click at [432, 225] on input "cme005" at bounding box center [445, 217] width 183 height 30
type input "c"
paste input "cme012"
type input "cme012"
click at [398, 336] on button "Continue" at bounding box center [446, 339] width 198 height 30
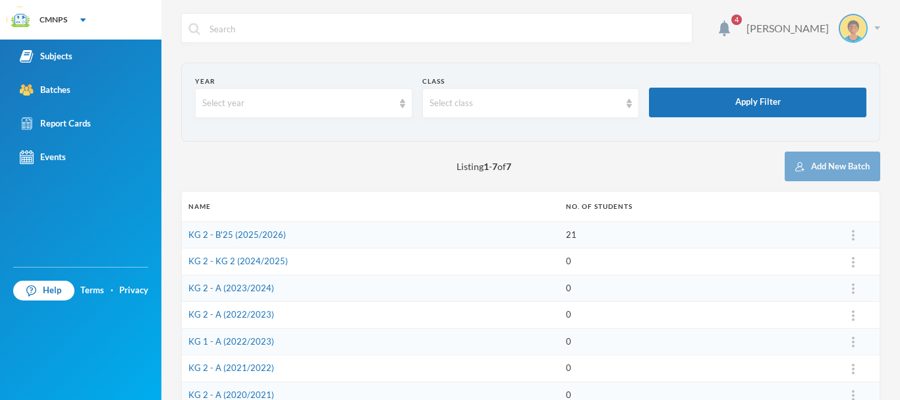
click at [874, 29] on img at bounding box center [877, 27] width 6 height 3
click at [836, 97] on button "Logout" at bounding box center [834, 96] width 59 height 20
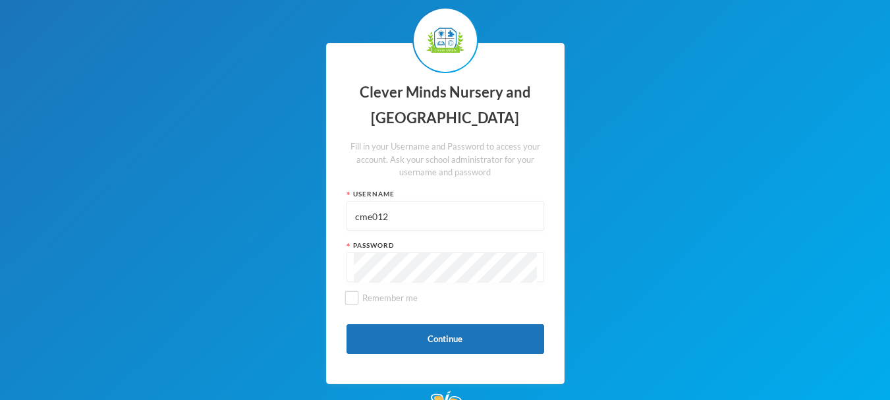
click at [402, 229] on input "cme012" at bounding box center [445, 217] width 183 height 30
type input "c"
paste input "cme19"
type input "cme19"
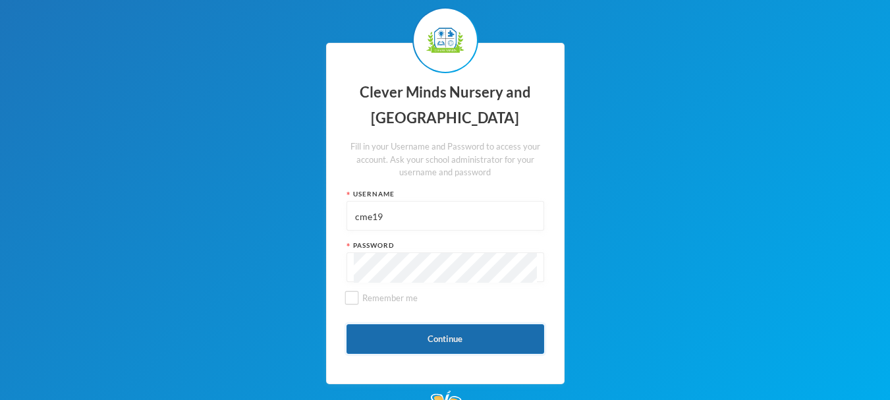
click at [394, 340] on button "Continue" at bounding box center [446, 339] width 198 height 30
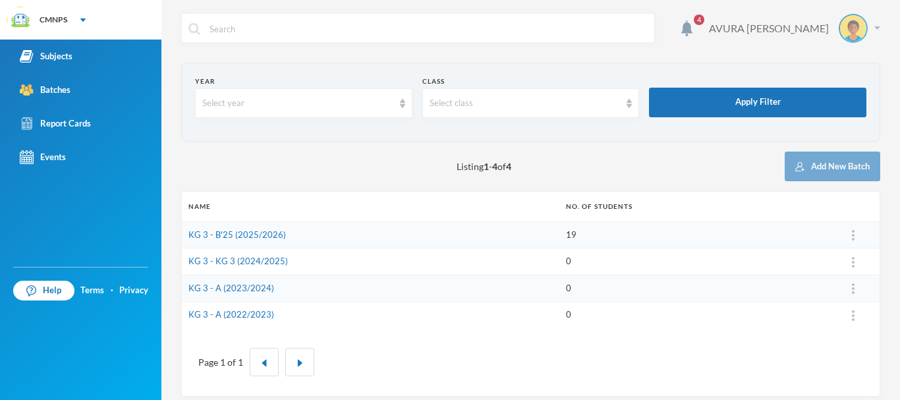
click at [863, 32] on div "AVURA KATHRINE" at bounding box center [789, 28] width 181 height 29
click at [836, 96] on button "Logout" at bounding box center [834, 96] width 59 height 20
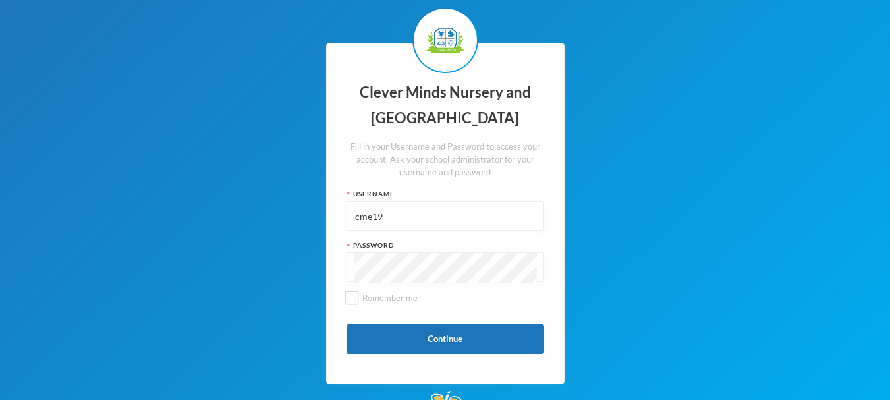
click at [389, 211] on input "cme19" at bounding box center [445, 217] width 183 height 30
type input "c"
paste input "00045"
type input "00045"
click at [394, 333] on button "Continue" at bounding box center [446, 339] width 198 height 30
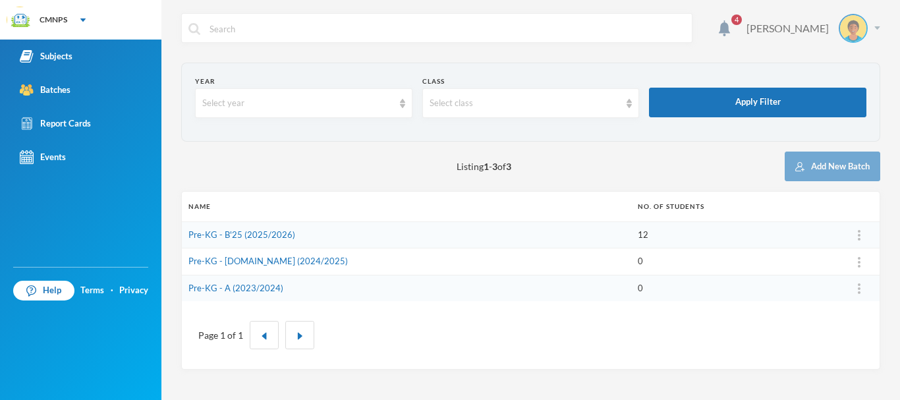
click at [876, 26] on img at bounding box center [877, 27] width 6 height 3
click at [855, 96] on button "Logout" at bounding box center [843, 96] width 59 height 20
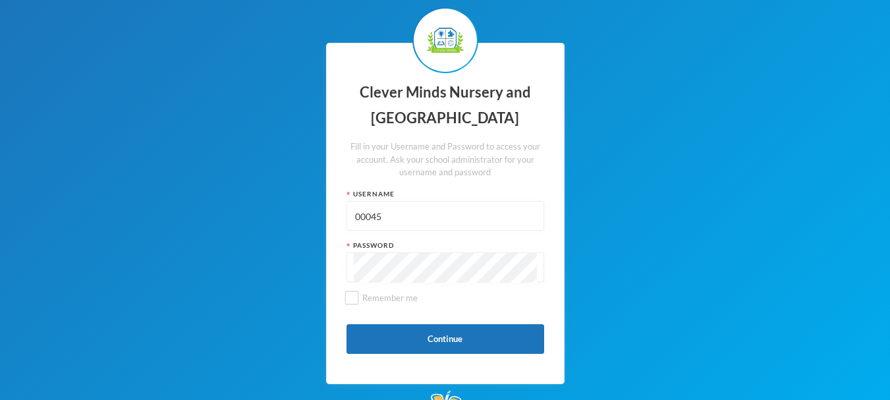
drag, startPoint x: 385, startPoint y: 218, endPoint x: 349, endPoint y: 221, distance: 36.4
click at [349, 221] on div "00045" at bounding box center [446, 216] width 198 height 30
paste input "cme020"
type input "cme020"
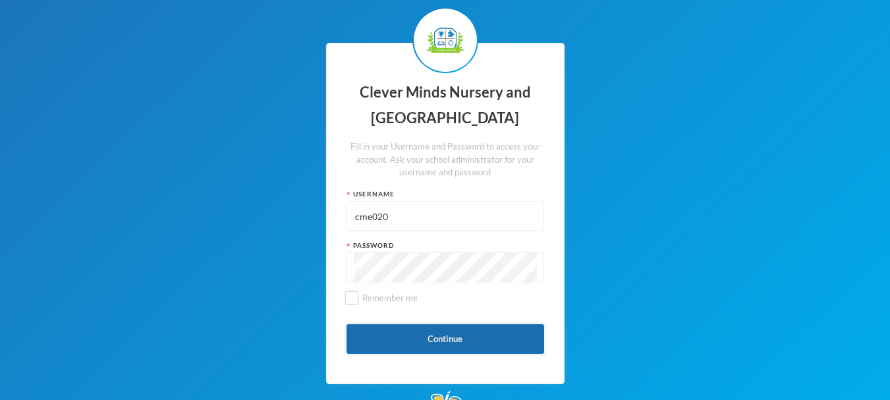
click at [370, 332] on button "Continue" at bounding box center [446, 339] width 198 height 30
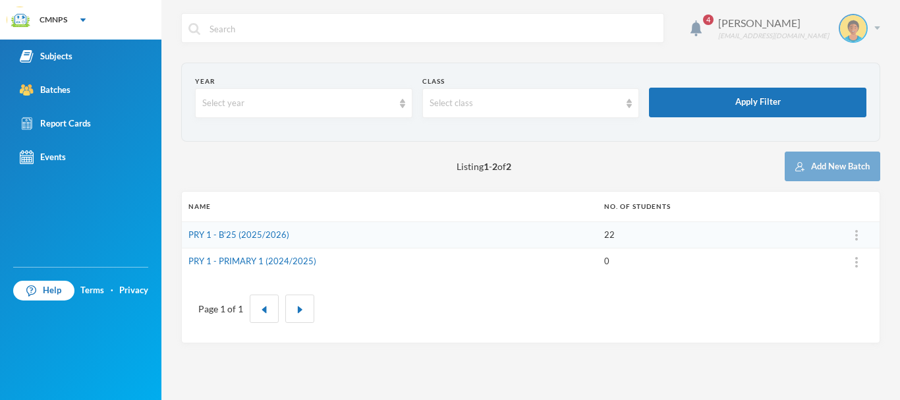
click at [878, 27] on img at bounding box center [877, 27] width 6 height 3
click at [852, 97] on button "Logout" at bounding box center [843, 96] width 59 height 20
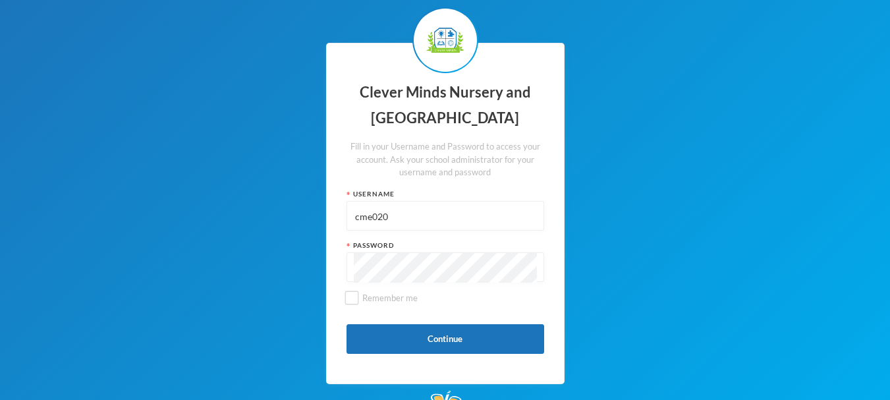
click at [461, 224] on input "cme020" at bounding box center [445, 217] width 183 height 30
type input "c"
paste input "cme021"
type input "cme021"
click at [389, 344] on button "Continue" at bounding box center [446, 339] width 198 height 30
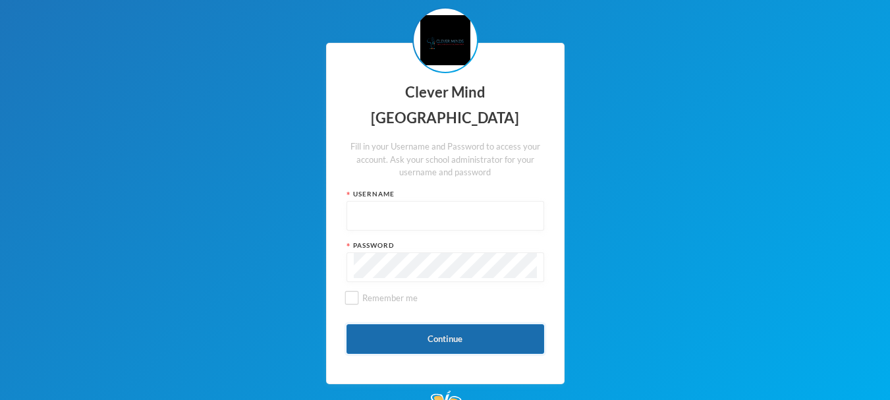
type input "admin"
click at [424, 343] on button "Continue" at bounding box center [446, 339] width 198 height 30
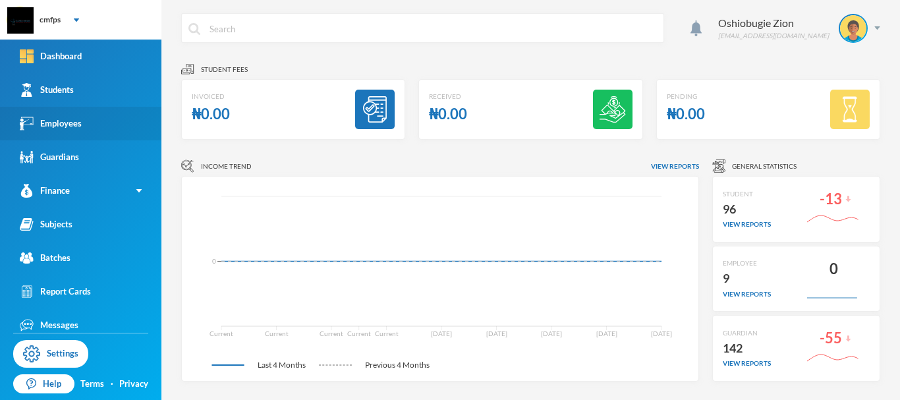
click at [95, 131] on link "Employees" at bounding box center [80, 124] width 161 height 34
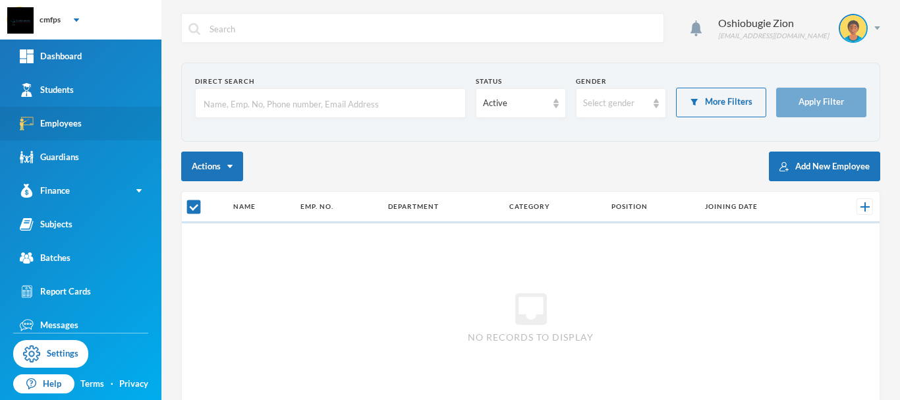
checkbox input "false"
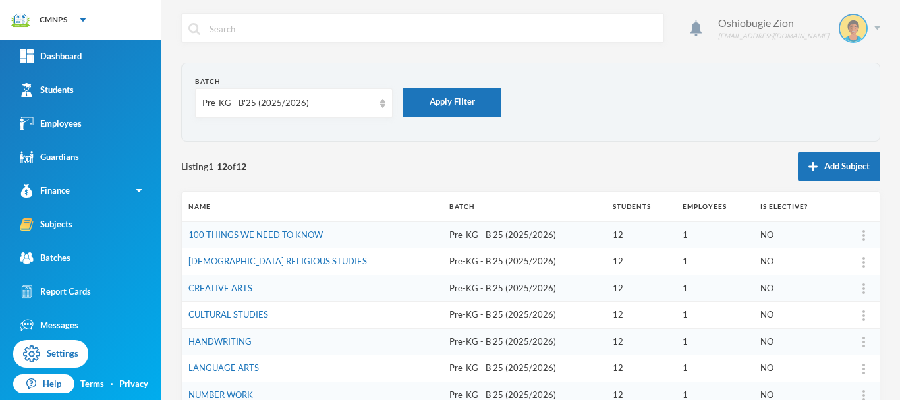
click at [874, 27] on img at bounding box center [877, 27] width 6 height 3
click at [842, 96] on button "Logout" at bounding box center [834, 96] width 59 height 20
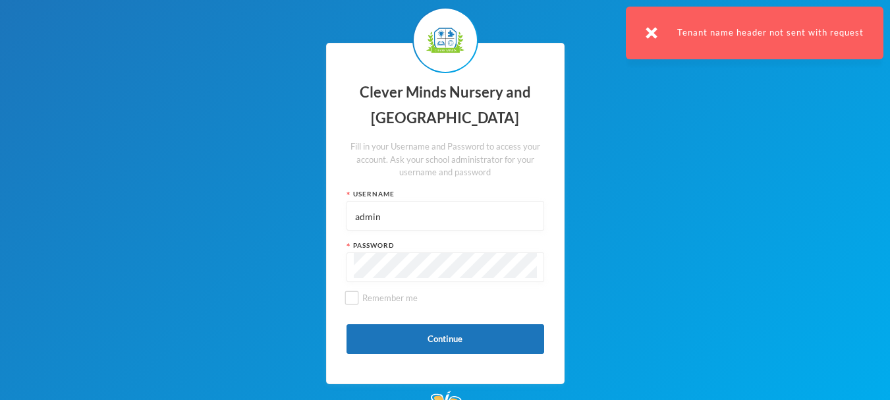
drag, startPoint x: 399, startPoint y: 214, endPoint x: 307, endPoint y: 218, distance: 91.7
click at [309, 218] on div "Clever Minds Nursery and Primary School Fill in your Username and Password to a…" at bounding box center [445, 213] width 890 height 427
paste input "cme0034"
type input "cme0034"
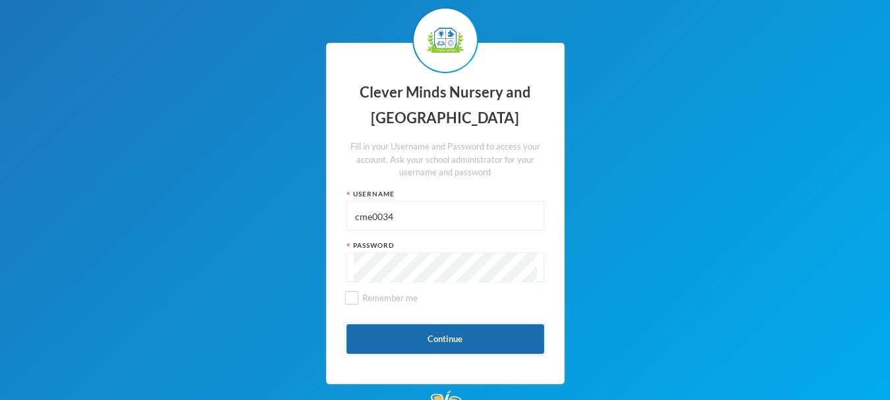
click at [388, 338] on button "Continue" at bounding box center [446, 339] width 198 height 30
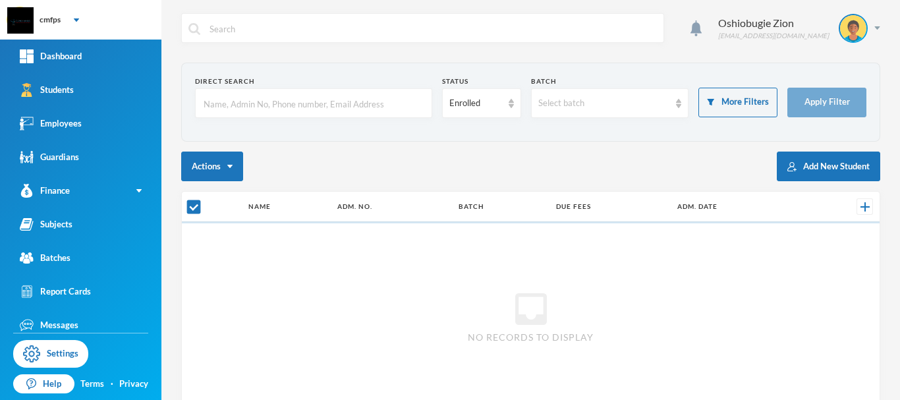
checkbox input "false"
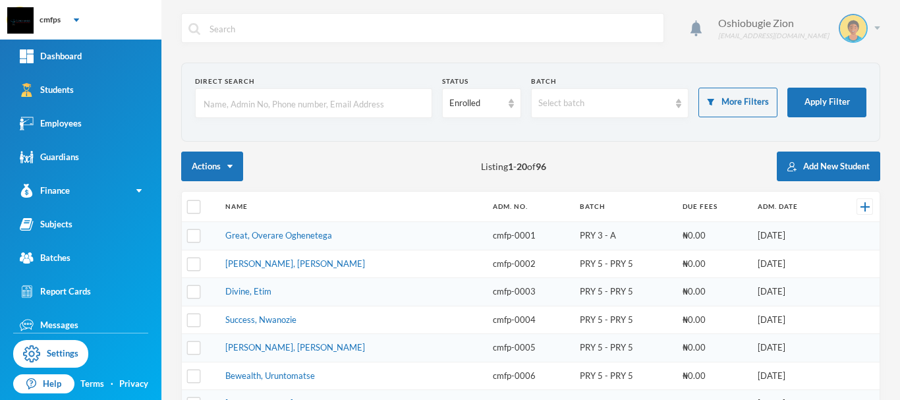
click at [866, 30] on div "Oshiobugie Zion [EMAIL_ADDRESS][DOMAIN_NAME]" at bounding box center [794, 28] width 172 height 29
click at [830, 99] on button "Logout" at bounding box center [834, 96] width 59 height 20
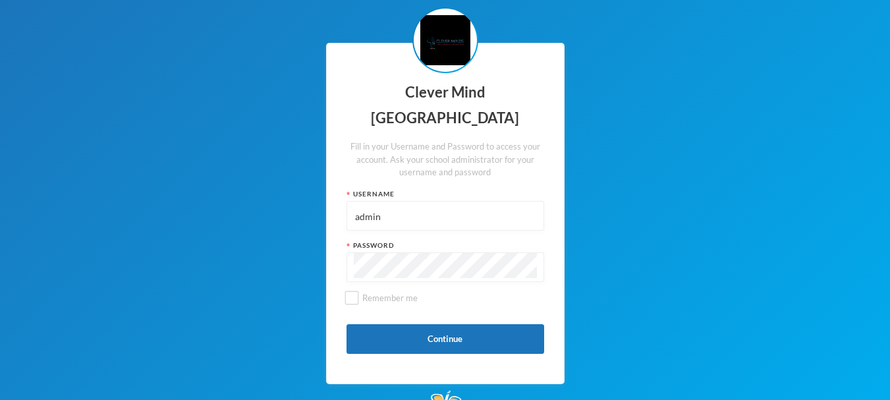
click at [459, 227] on div "admin" at bounding box center [446, 216] width 198 height 30
click at [459, 215] on input "admin" at bounding box center [445, 217] width 183 height 30
type input "a"
paste input "staff-0002"
type input "staff-0002"
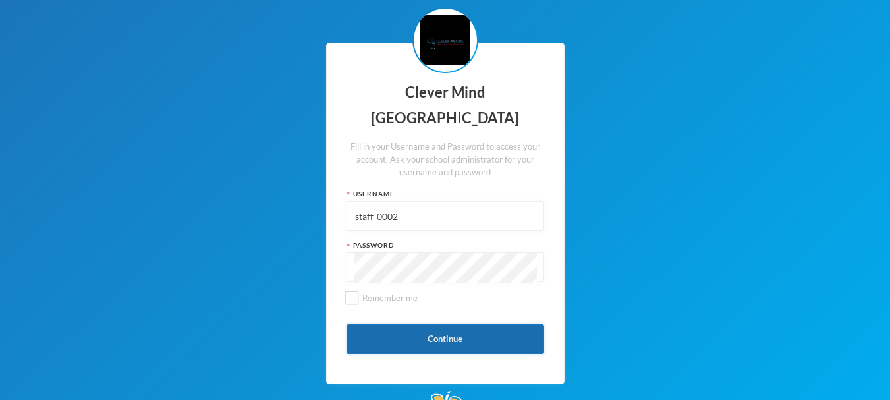
click at [391, 341] on button "Continue" at bounding box center [446, 339] width 198 height 30
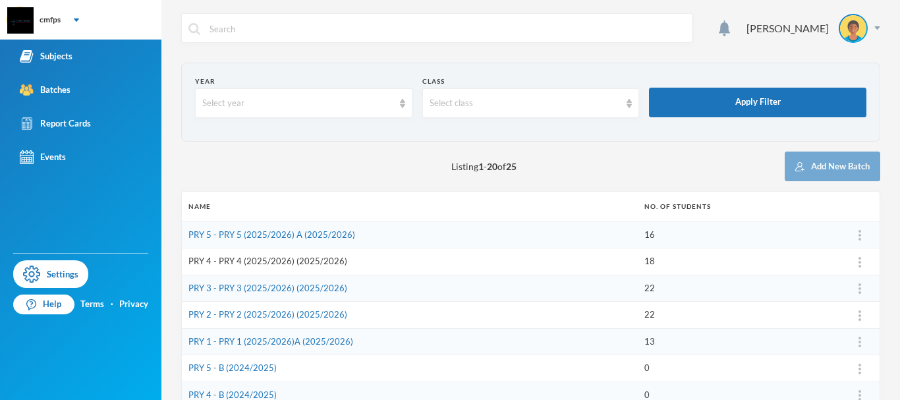
click at [289, 261] on link "PRY 4 - PRY 4 (2025/2026) (2025/2026)" at bounding box center [267, 261] width 159 height 11
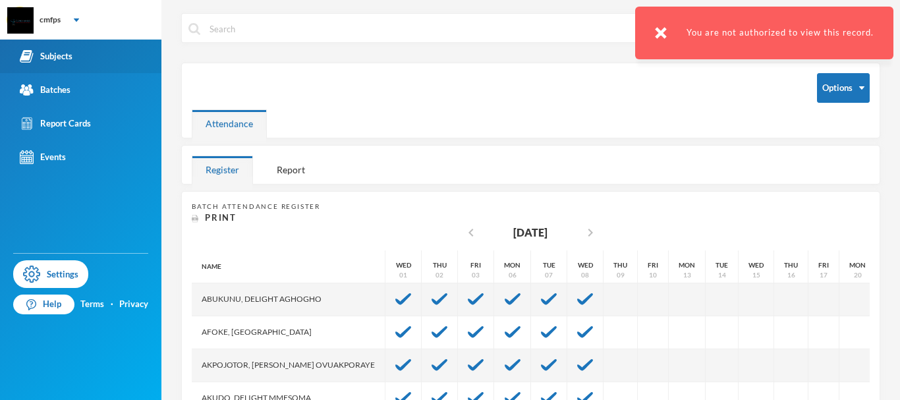
click at [123, 51] on link "Subjects" at bounding box center [80, 57] width 161 height 34
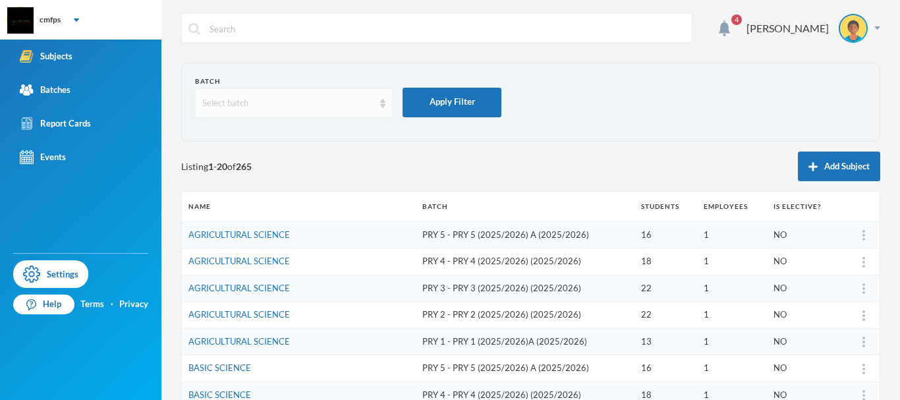
click at [379, 100] on div "Select batch" at bounding box center [294, 103] width 198 height 30
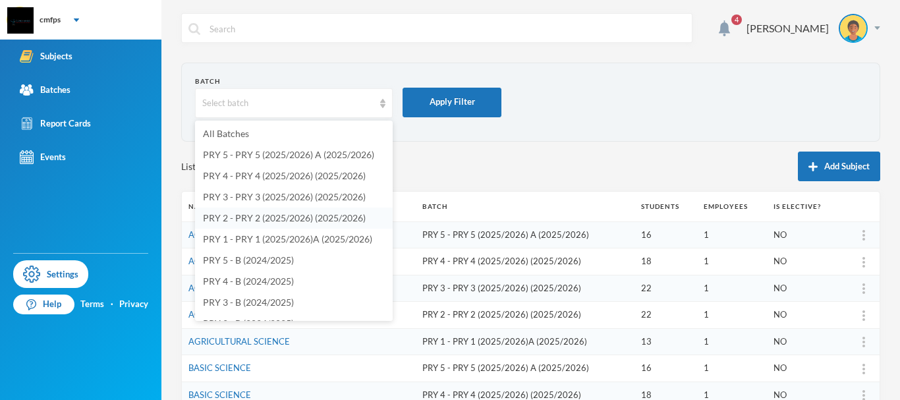
click at [321, 217] on span "PRY 2 - PRY 2 (2025/2026) (2025/2026)" at bounding box center [284, 217] width 163 height 11
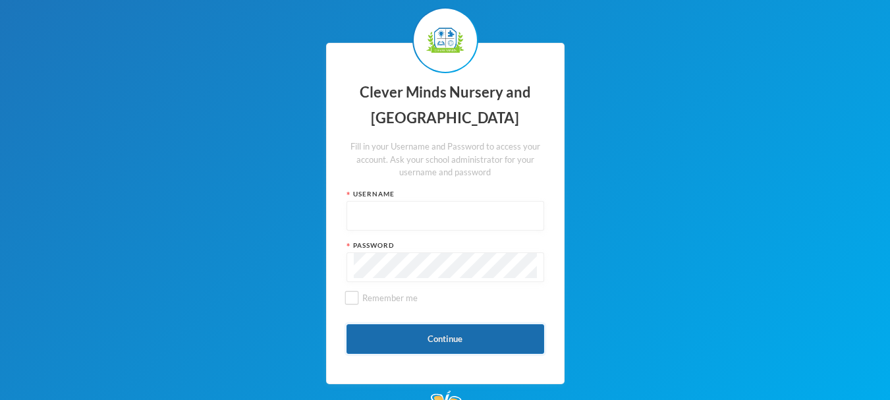
type input "admin"
click at [518, 343] on button "Continue" at bounding box center [446, 339] width 198 height 30
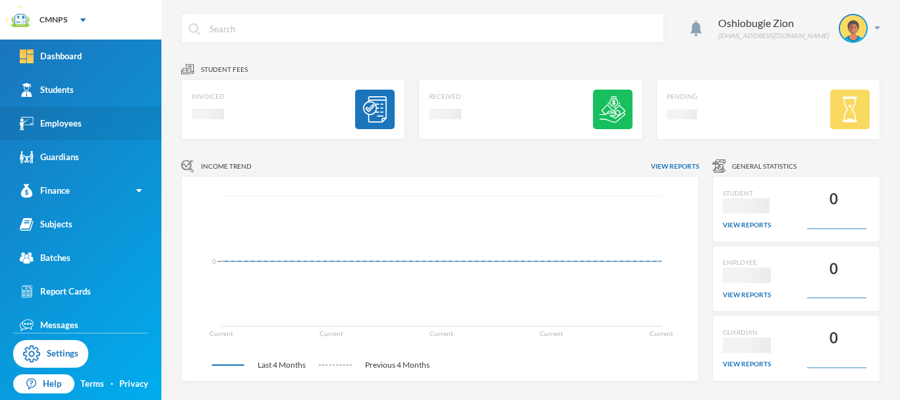
click at [99, 123] on link "Employees" at bounding box center [80, 124] width 161 height 34
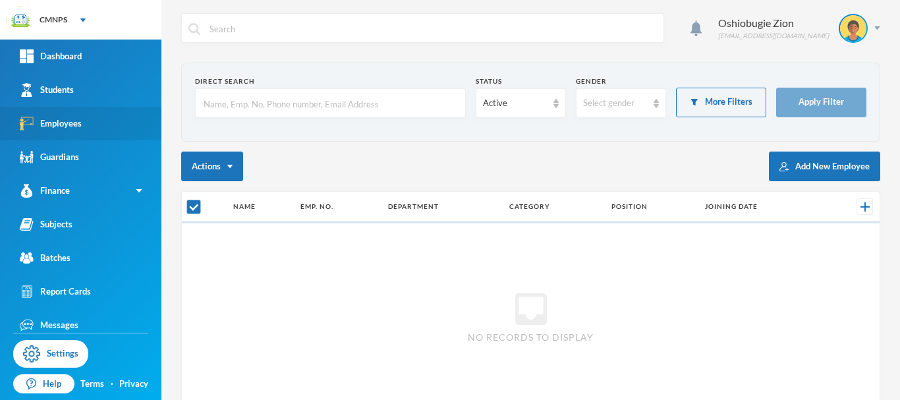
checkbox input "false"
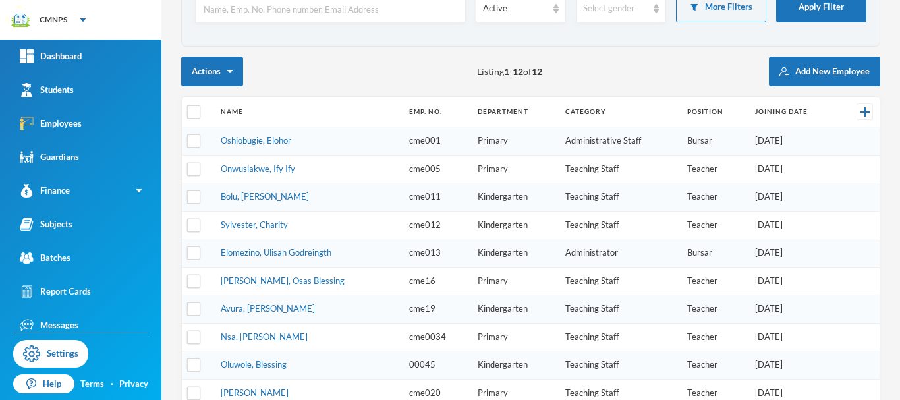
scroll to position [98, 0]
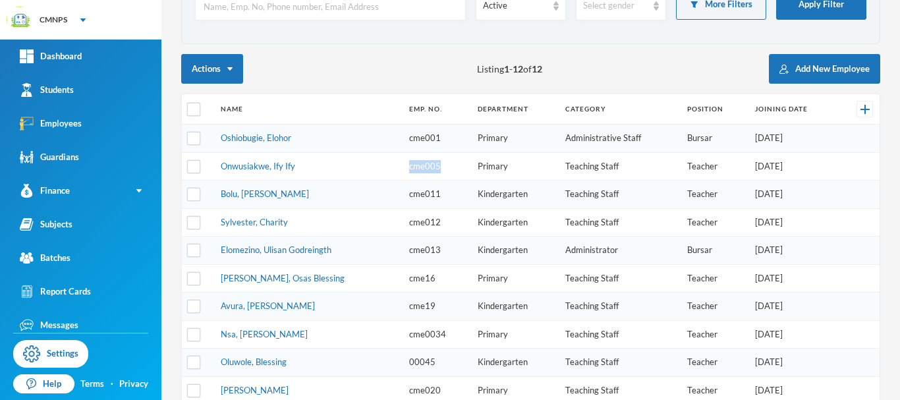
drag, startPoint x: 426, startPoint y: 167, endPoint x: 390, endPoint y: 165, distance: 35.6
click at [403, 165] on td "cme005" at bounding box center [437, 166] width 69 height 28
copy td "cme005"
drag, startPoint x: 427, startPoint y: 194, endPoint x: 393, endPoint y: 197, distance: 34.4
click at [403, 197] on td "cme011" at bounding box center [437, 195] width 69 height 28
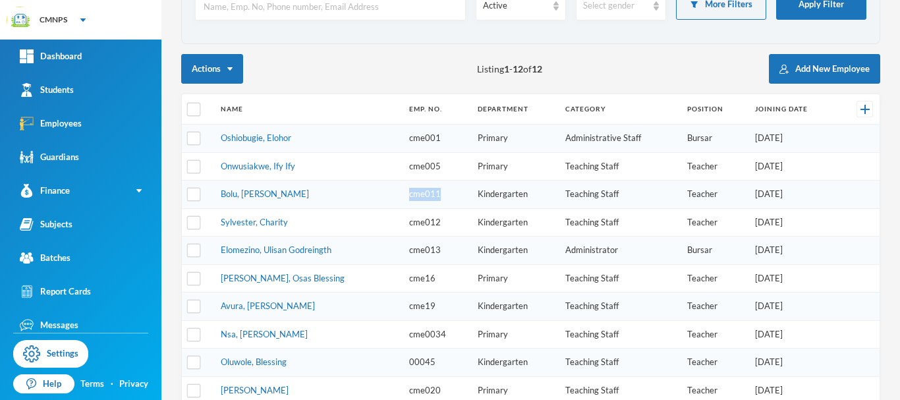
copy td "cme011"
drag, startPoint x: 430, startPoint y: 169, endPoint x: 391, endPoint y: 170, distance: 38.9
click at [403, 170] on td "cme005" at bounding box center [437, 166] width 69 height 28
copy td "cme005"
drag, startPoint x: 426, startPoint y: 221, endPoint x: 392, endPoint y: 221, distance: 33.6
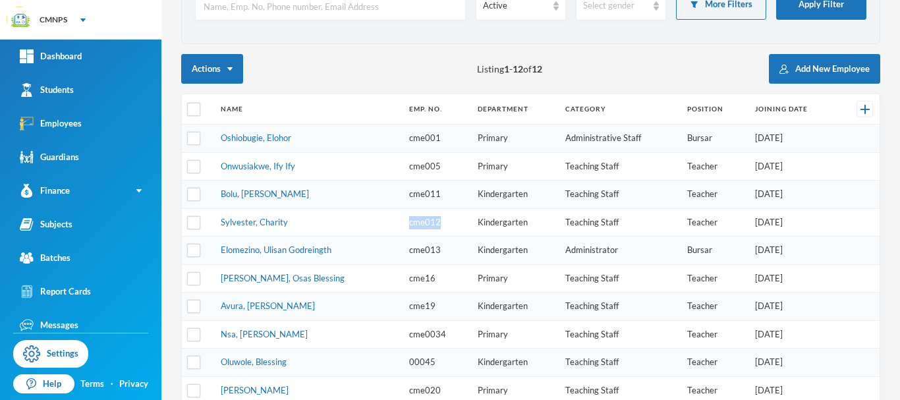
click at [403, 221] on td "cme012" at bounding box center [437, 222] width 69 height 28
copy td "cme012"
drag, startPoint x: 424, startPoint y: 305, endPoint x: 389, endPoint y: 316, distance: 35.8
click at [403, 316] on td "cme19" at bounding box center [437, 307] width 69 height 28
copy td "cme19"
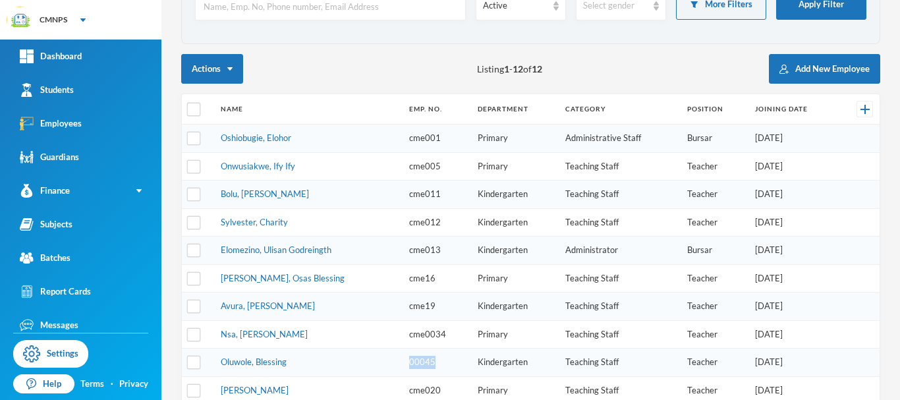
drag, startPoint x: 420, startPoint y: 363, endPoint x: 393, endPoint y: 364, distance: 26.4
click at [403, 364] on td "00045" at bounding box center [437, 363] width 69 height 28
copy td "00045"
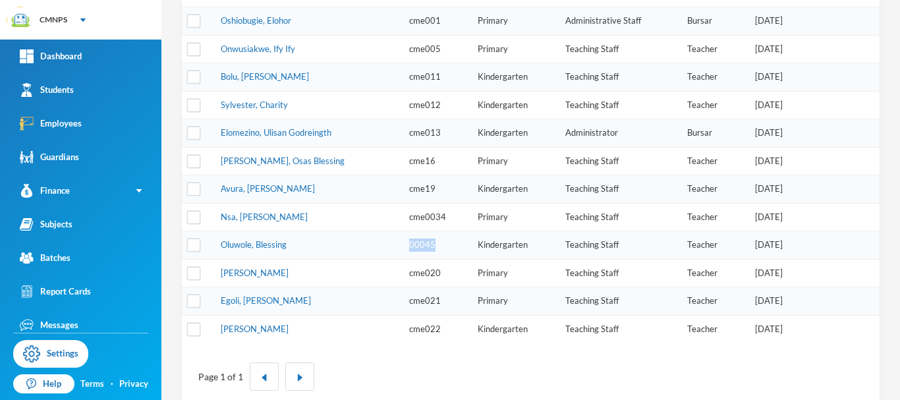
scroll to position [217, 0]
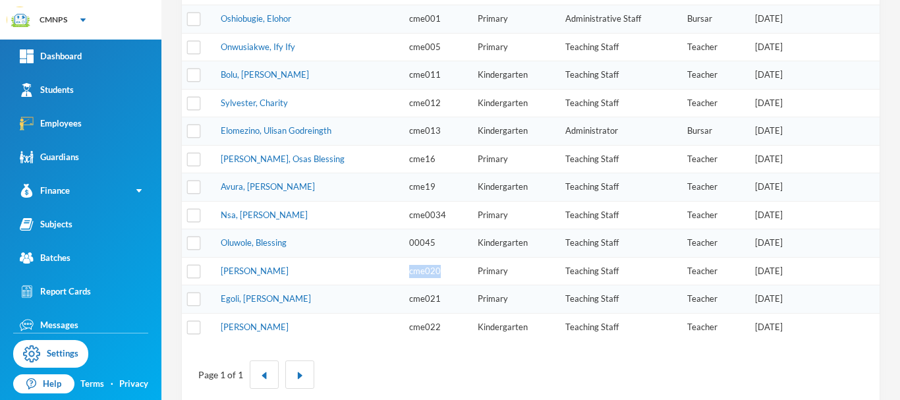
drag, startPoint x: 426, startPoint y: 270, endPoint x: 389, endPoint y: 277, distance: 37.5
click at [403, 277] on td "cme020" at bounding box center [437, 271] width 69 height 28
copy td "cme020"
drag, startPoint x: 427, startPoint y: 297, endPoint x: 394, endPoint y: 303, distance: 33.5
click at [403, 303] on td "cme021" at bounding box center [437, 299] width 69 height 28
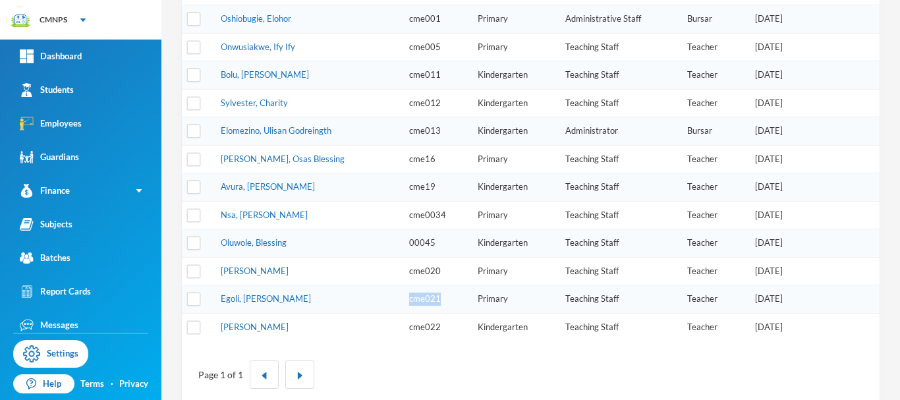
copy td "cme021"
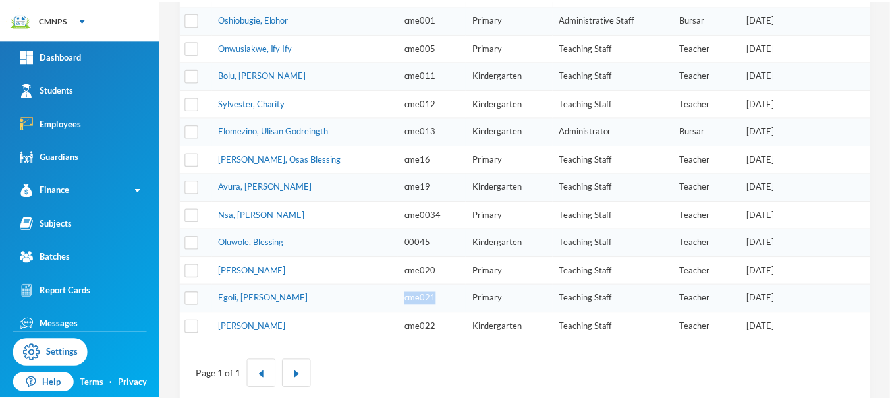
scroll to position [0, 0]
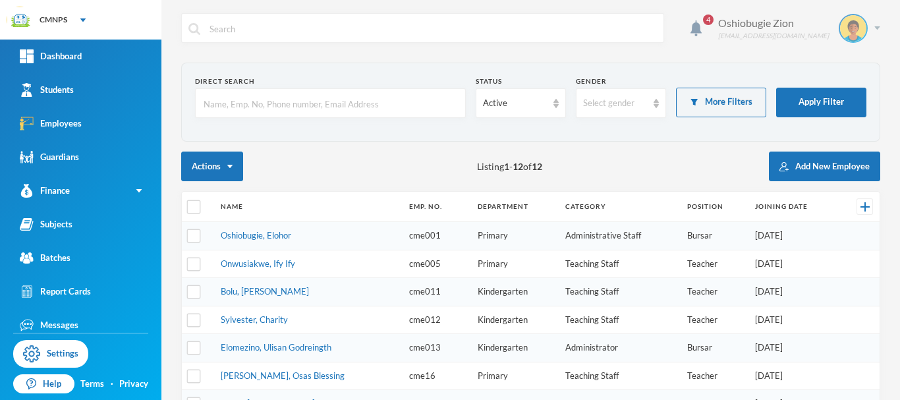
click at [874, 28] on img at bounding box center [877, 27] width 6 height 3
click at [841, 96] on button "Logout" at bounding box center [834, 96] width 59 height 20
